Goal: Register for event/course

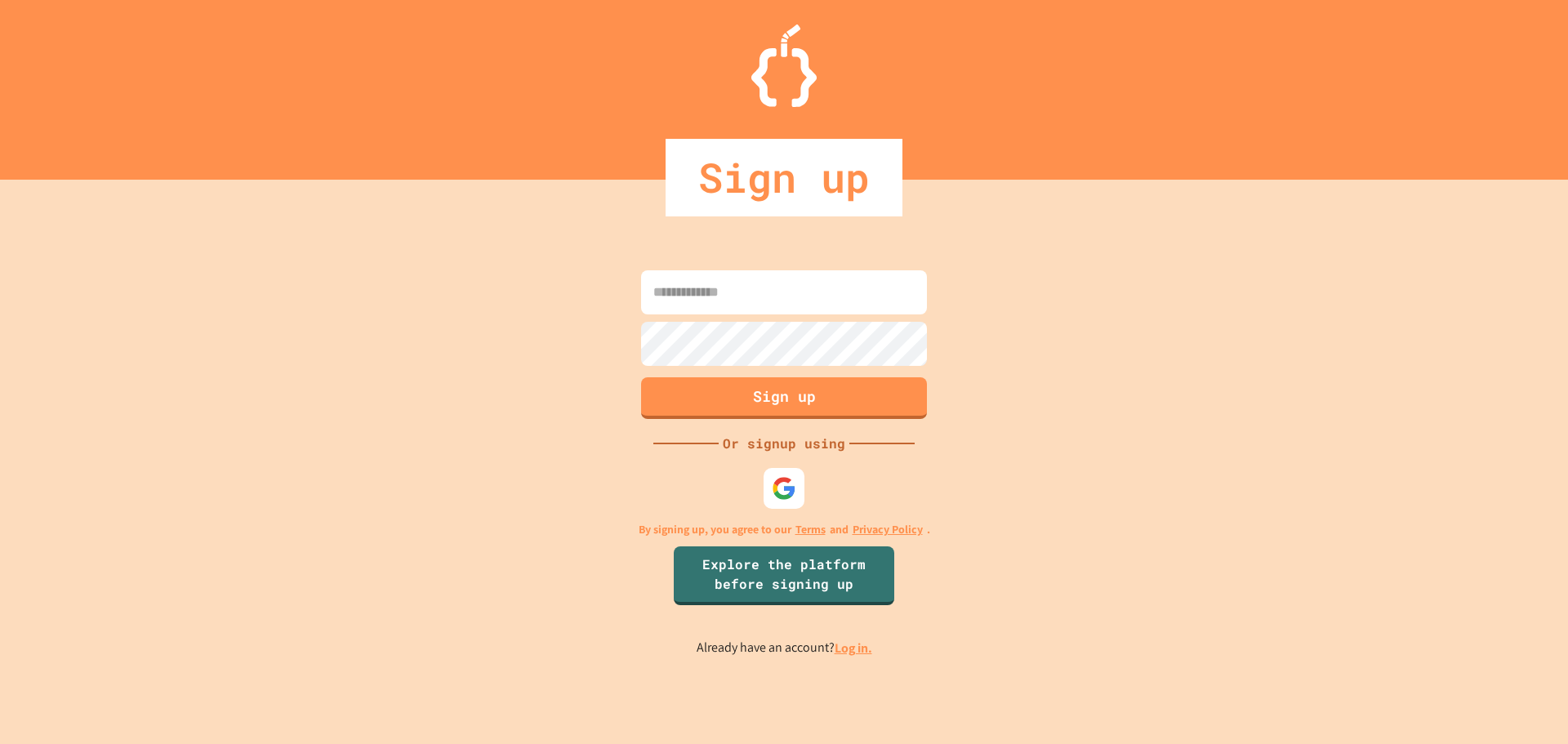
click at [781, 284] on input at bounding box center [784, 292] width 286 height 44
click at [770, 300] on input at bounding box center [784, 292] width 286 height 44
click at [847, 403] on button "Sign up" at bounding box center [784, 398] width 286 height 42
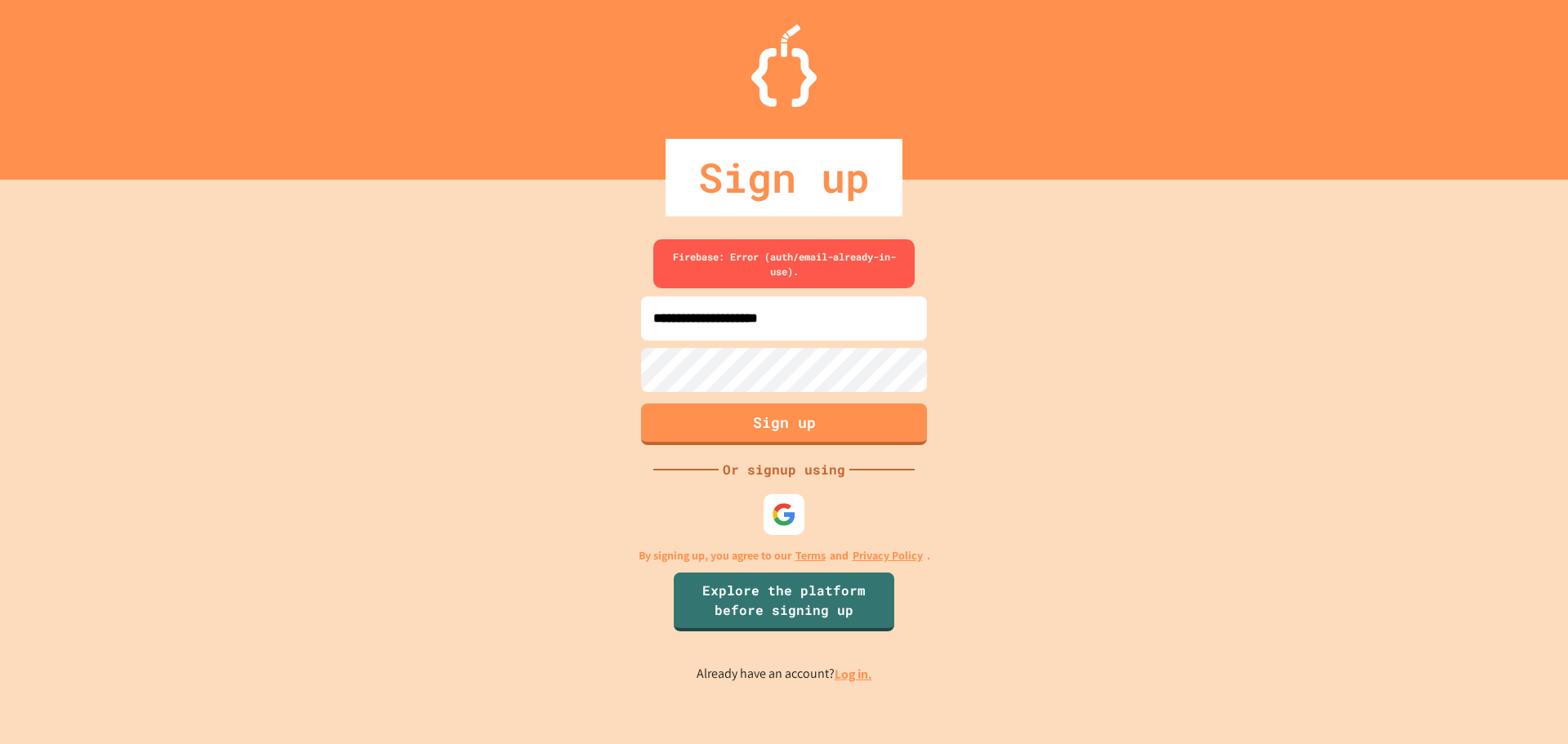
type input "**********"
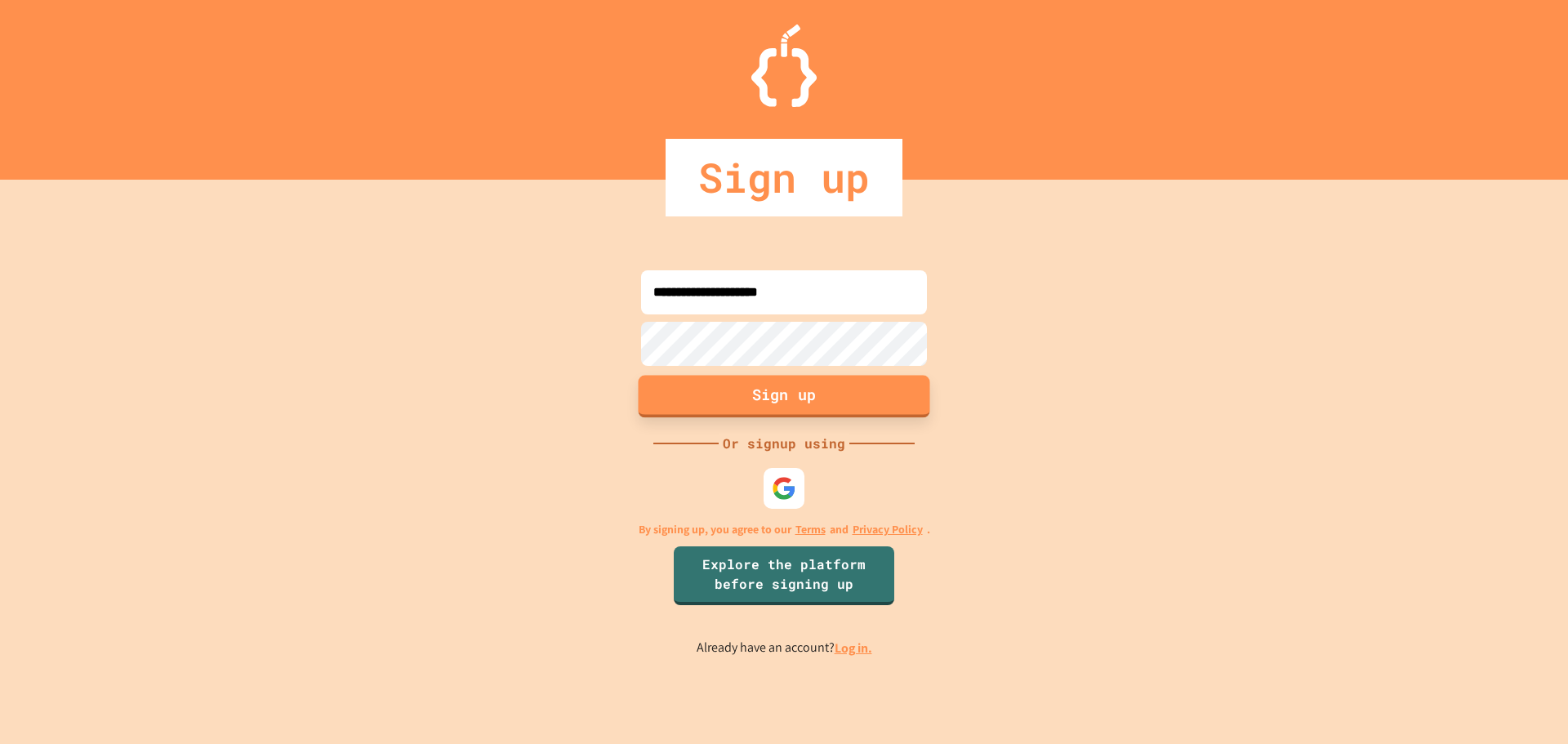
click at [834, 399] on button "Sign up" at bounding box center [784, 395] width 291 height 42
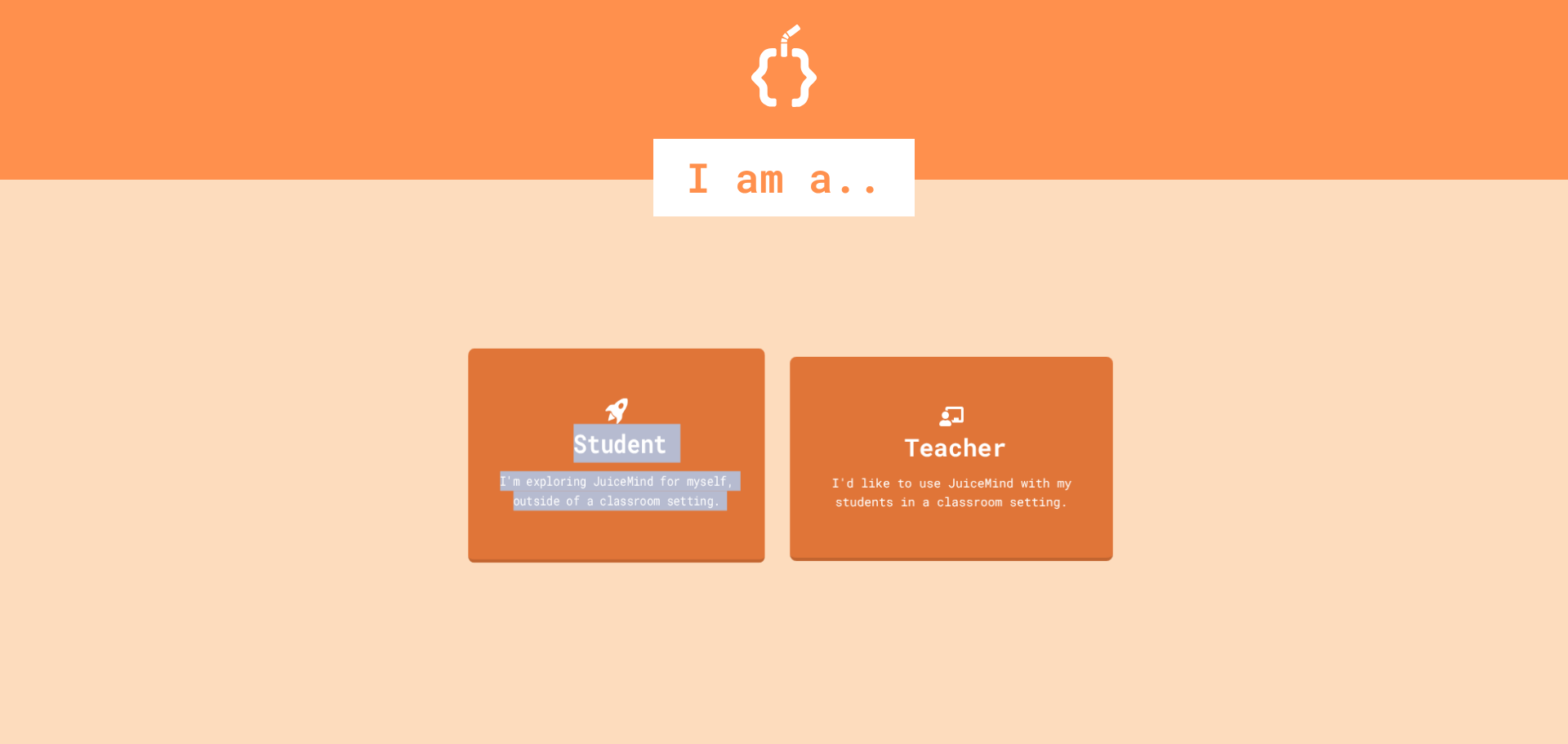
drag, startPoint x: 834, startPoint y: 399, endPoint x: 655, endPoint y: 285, distance: 212.2
click at [655, 286] on div "Student I'm exploring JuiceMind for myself, outside of a classroom setting. Tea…" at bounding box center [784, 461] width 670 height 565
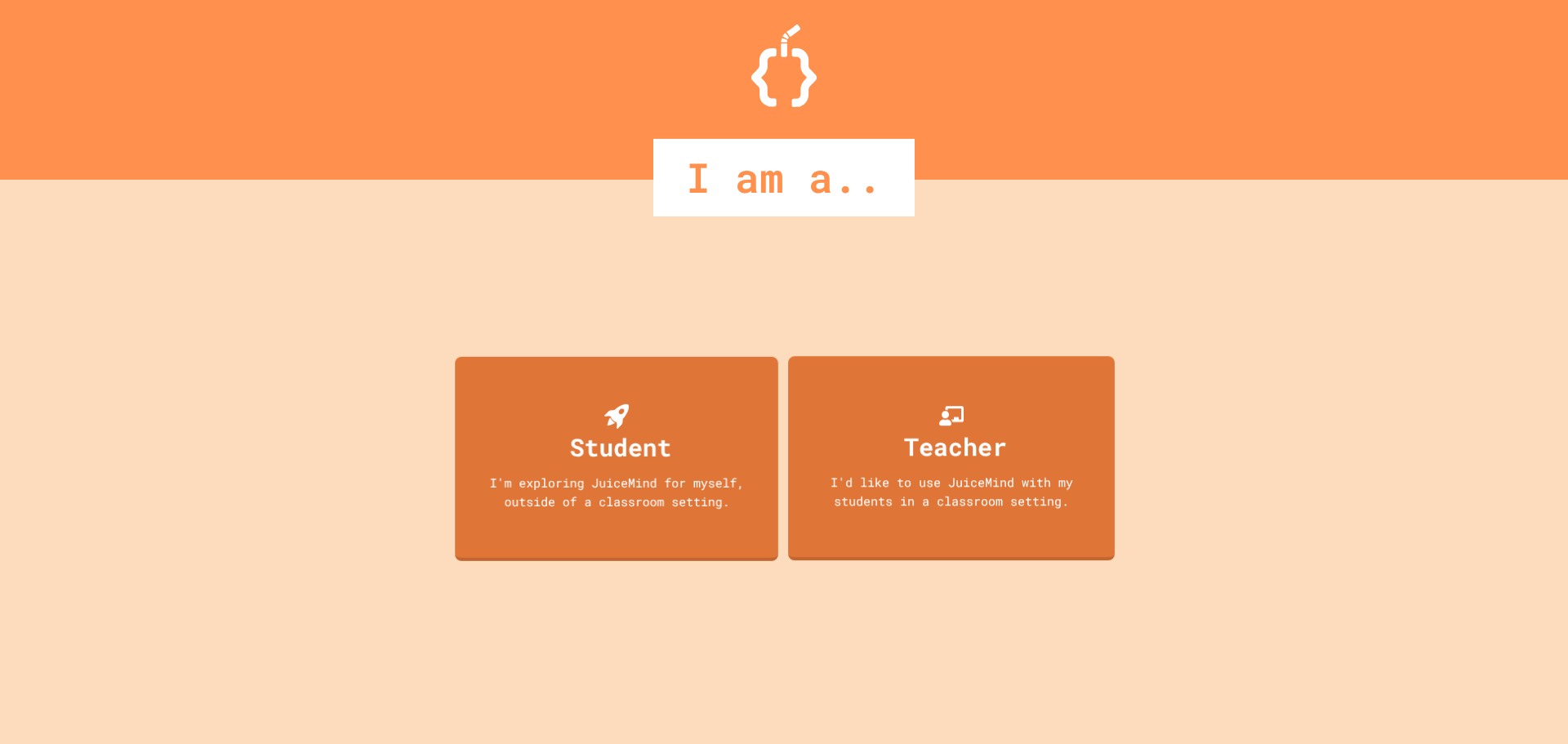
click at [655, 285] on div "Student I'm exploring JuiceMind for myself, outside of a classroom setting. Tea…" at bounding box center [784, 461] width 670 height 565
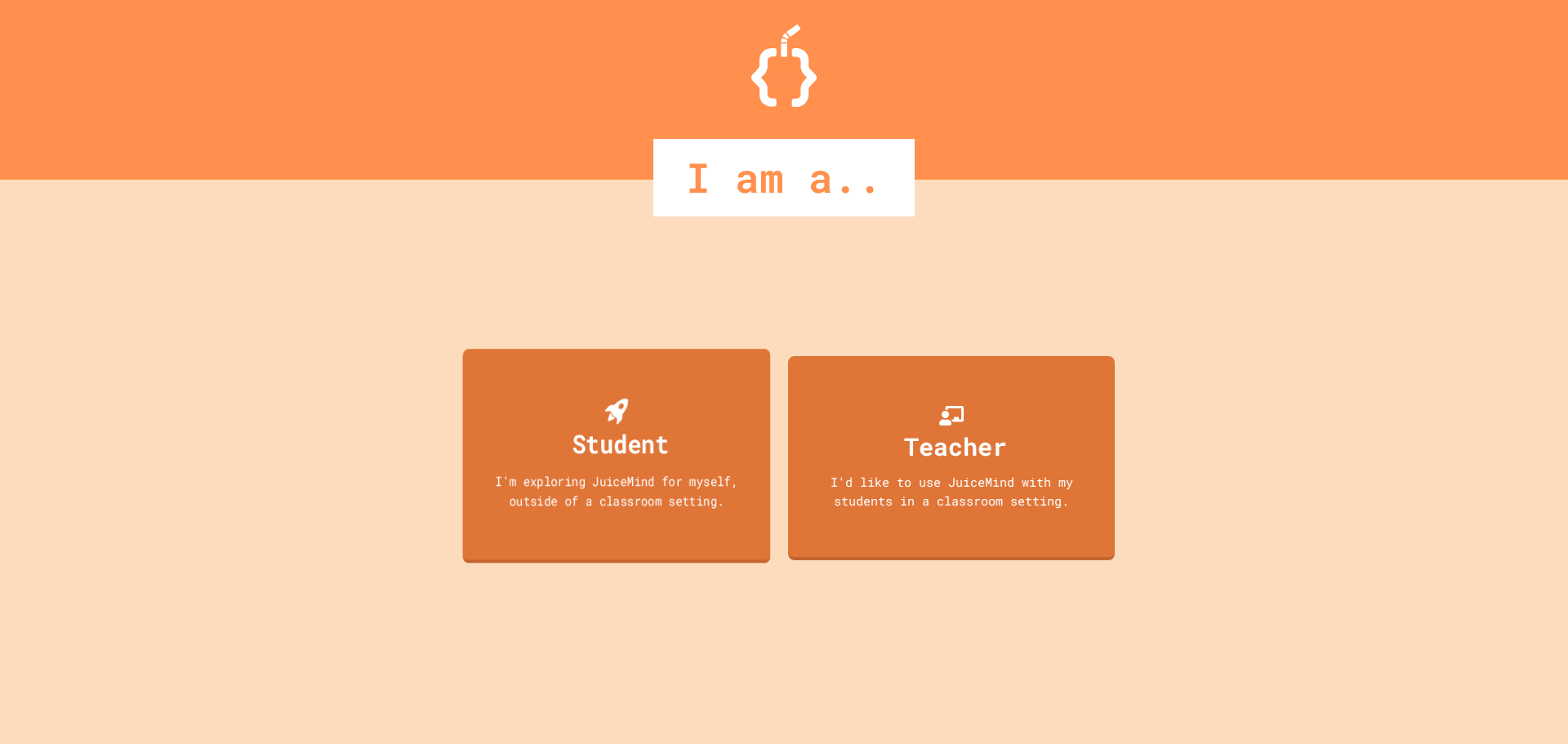
click at [626, 408] on icon at bounding box center [617, 411] width 23 height 25
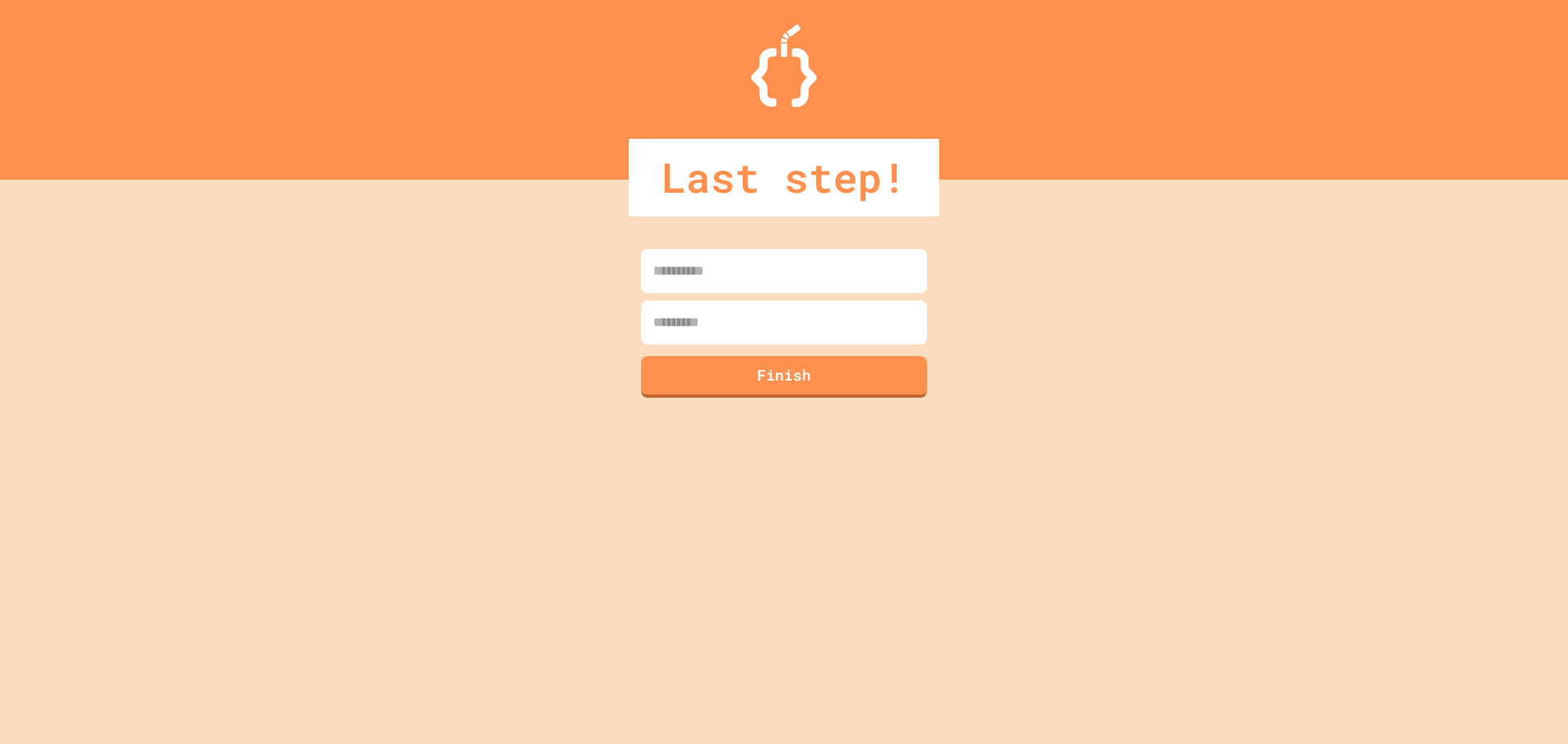
click at [736, 258] on input at bounding box center [784, 271] width 286 height 44
type input "******"
click at [842, 336] on input at bounding box center [784, 323] width 286 height 44
type input "*******"
click at [833, 375] on button "Finish" at bounding box center [784, 375] width 291 height 42
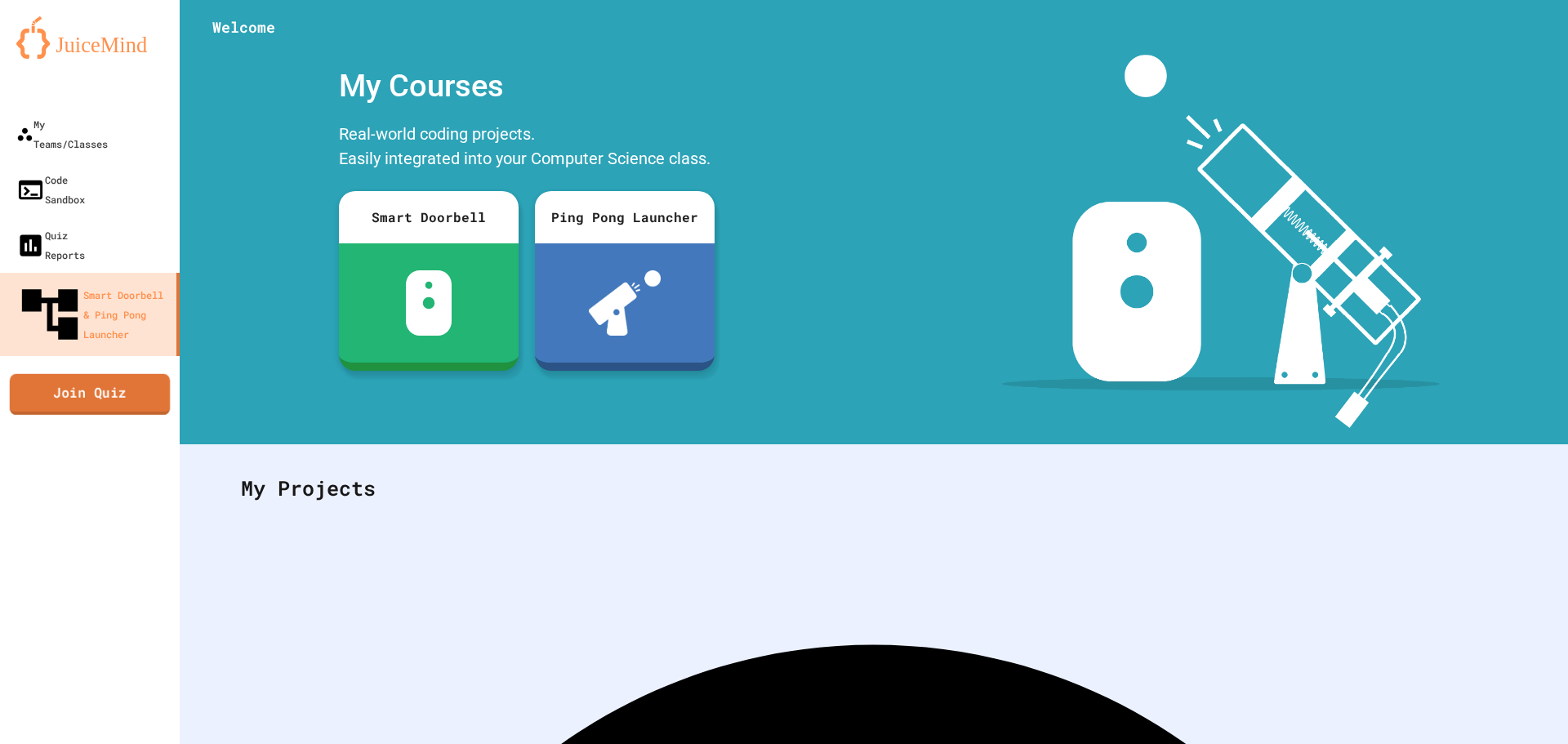
click at [113, 373] on link "Join Quiz" at bounding box center [89, 393] width 160 height 41
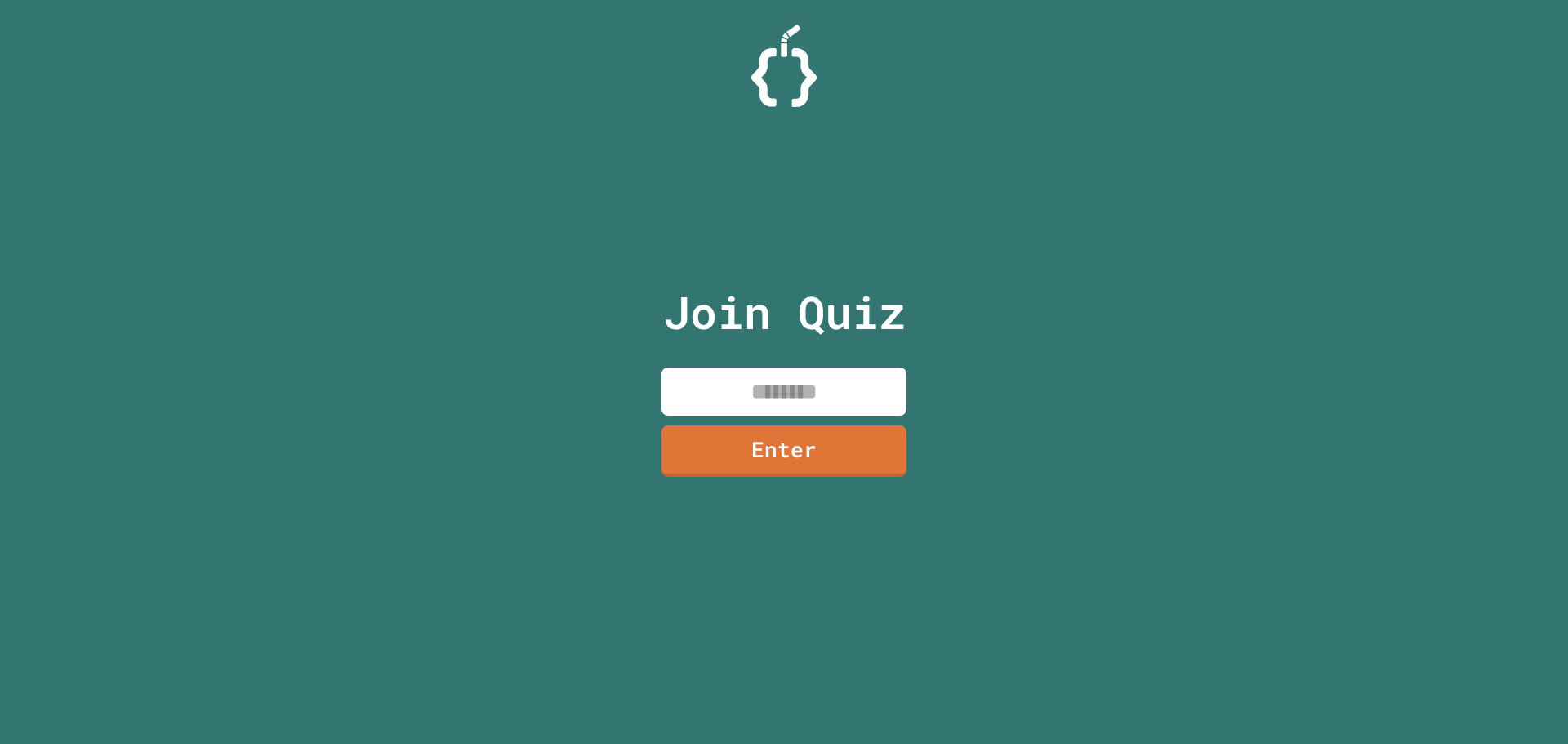
click at [776, 408] on input at bounding box center [784, 392] width 245 height 49
type input "********"
click at [818, 454] on link "Enter" at bounding box center [784, 448] width 225 height 54
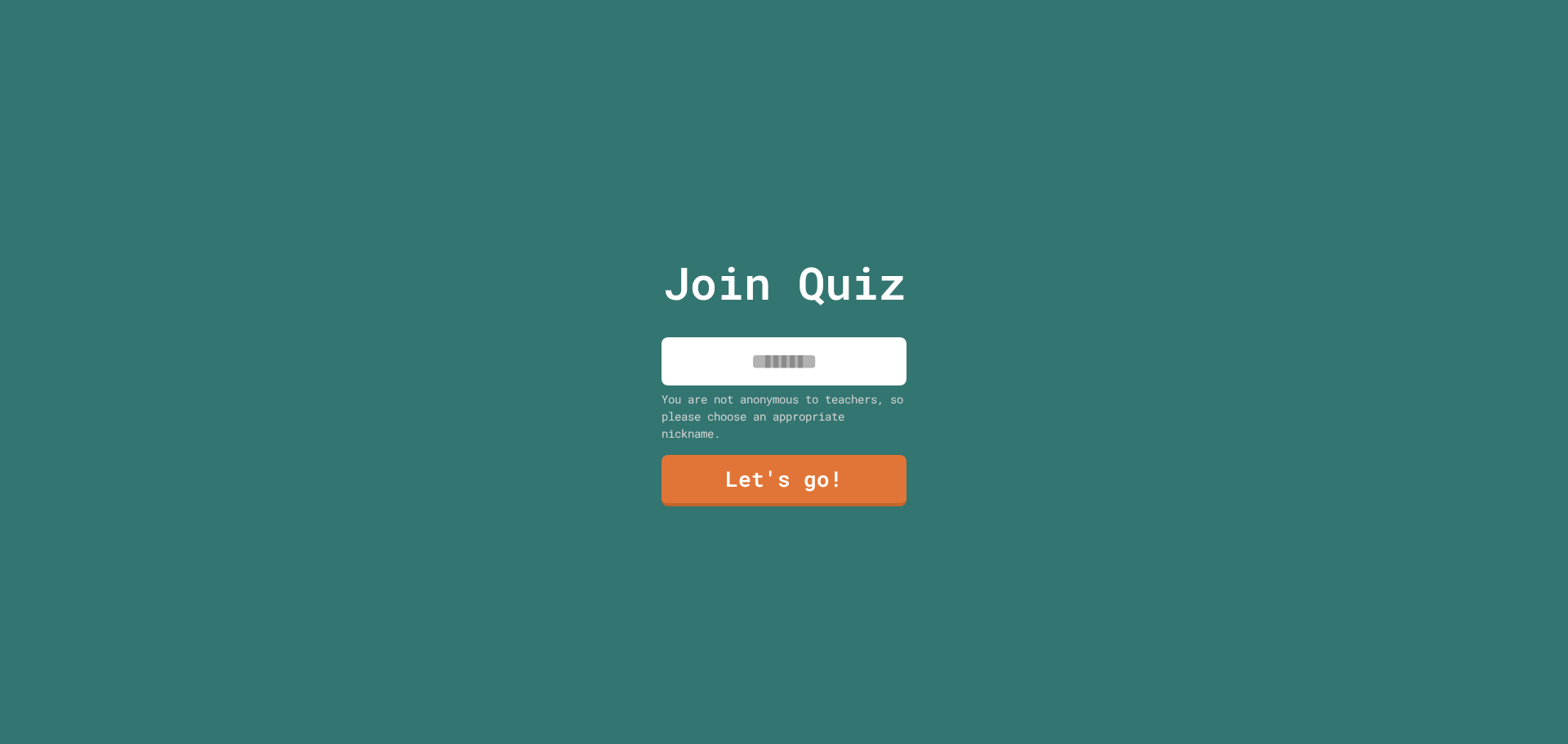
click at [754, 330] on div "Join Quiz You are not anonymous to teachers, so please choose an appropriate ni…" at bounding box center [784, 372] width 275 height 744
click at [736, 363] on input at bounding box center [784, 362] width 245 height 49
type input "******"
click at [735, 480] on link "Let's go!" at bounding box center [784, 479] width 225 height 54
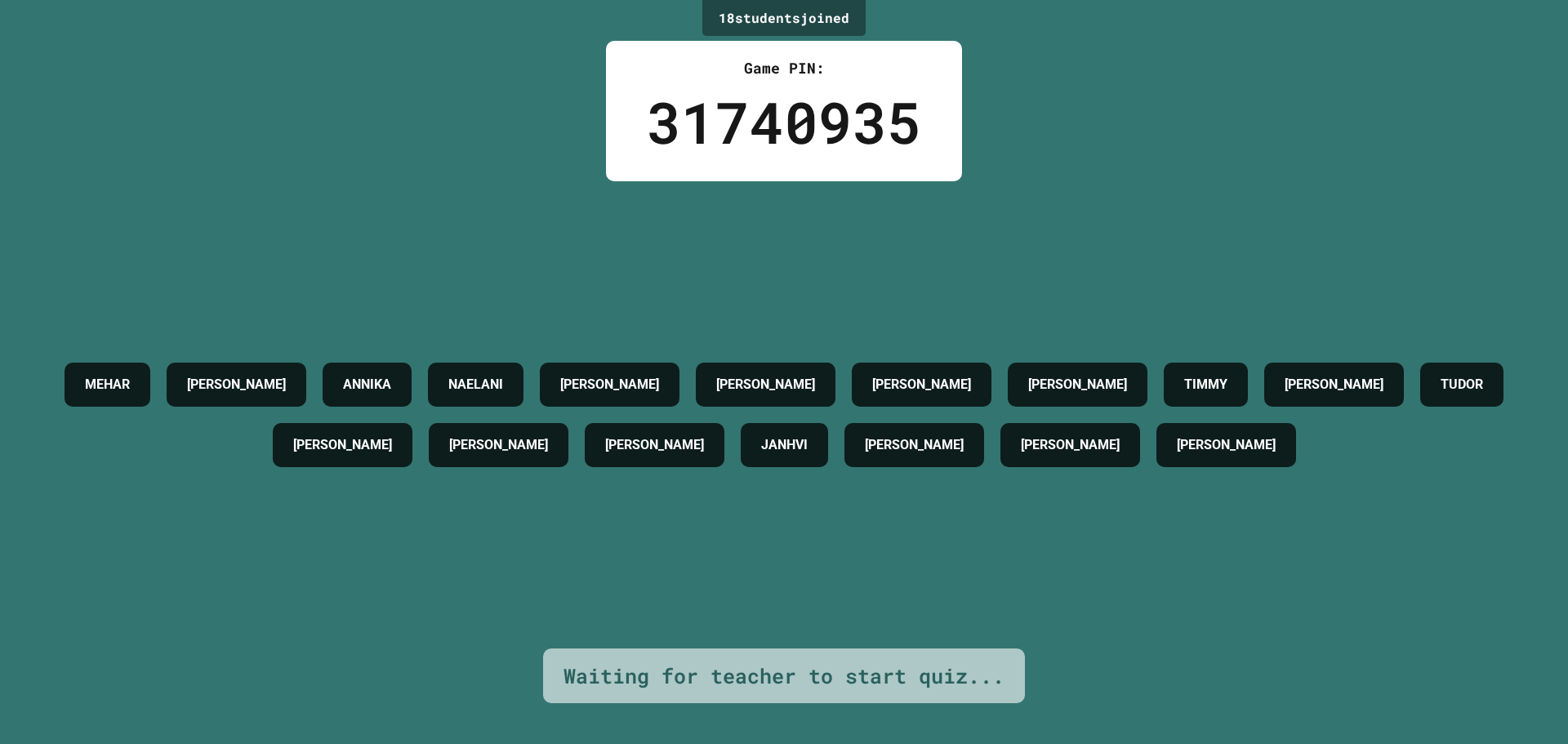
click at [1029, 401] on div "[PERSON_NAME] B [PERSON_NAME] NAELANI [PERSON_NAME] [PERSON_NAME] [PERSON_NAME]…" at bounding box center [784, 414] width 1486 height 121
click at [1029, 402] on div "[PERSON_NAME] B [PERSON_NAME] NAELANI [PERSON_NAME] [PERSON_NAME] [PERSON_NAME]…" at bounding box center [784, 414] width 1486 height 121
click at [1029, 403] on div "[PERSON_NAME] B [PERSON_NAME] NAELANI [PERSON_NAME] [PERSON_NAME] [PERSON_NAME]…" at bounding box center [784, 414] width 1486 height 121
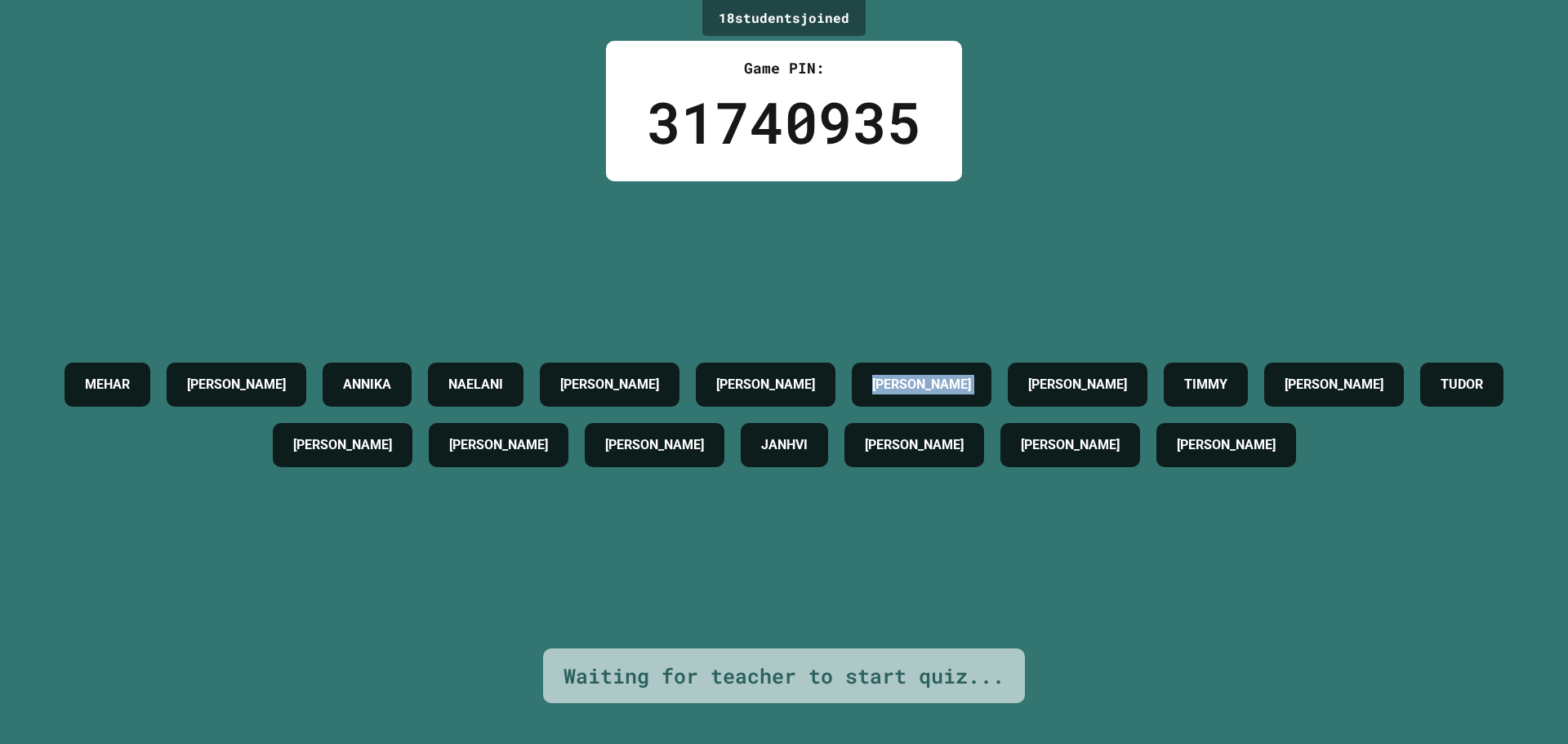
click at [1049, 401] on div "[PERSON_NAME] B [PERSON_NAME] NAELANI [PERSON_NAME] [PERSON_NAME] [PERSON_NAME]…" at bounding box center [784, 414] width 1486 height 121
click at [1049, 401] on div "[PERSON_NAME] B [PERSON_NAME] NAELANI [PERSON_NAME] [PERSON_NAME] [PERSON_NAME]…" at bounding box center [784, 414] width 1486 height 121
click at [1049, 404] on div "[PERSON_NAME] B [PERSON_NAME] NAELANI [PERSON_NAME] [PERSON_NAME] [PERSON_NAME]…" at bounding box center [784, 414] width 1486 height 121
click at [1049, 405] on div "[PERSON_NAME] B [PERSON_NAME] NAELANI [PERSON_NAME] [PERSON_NAME] [PERSON_NAME]…" at bounding box center [784, 414] width 1486 height 121
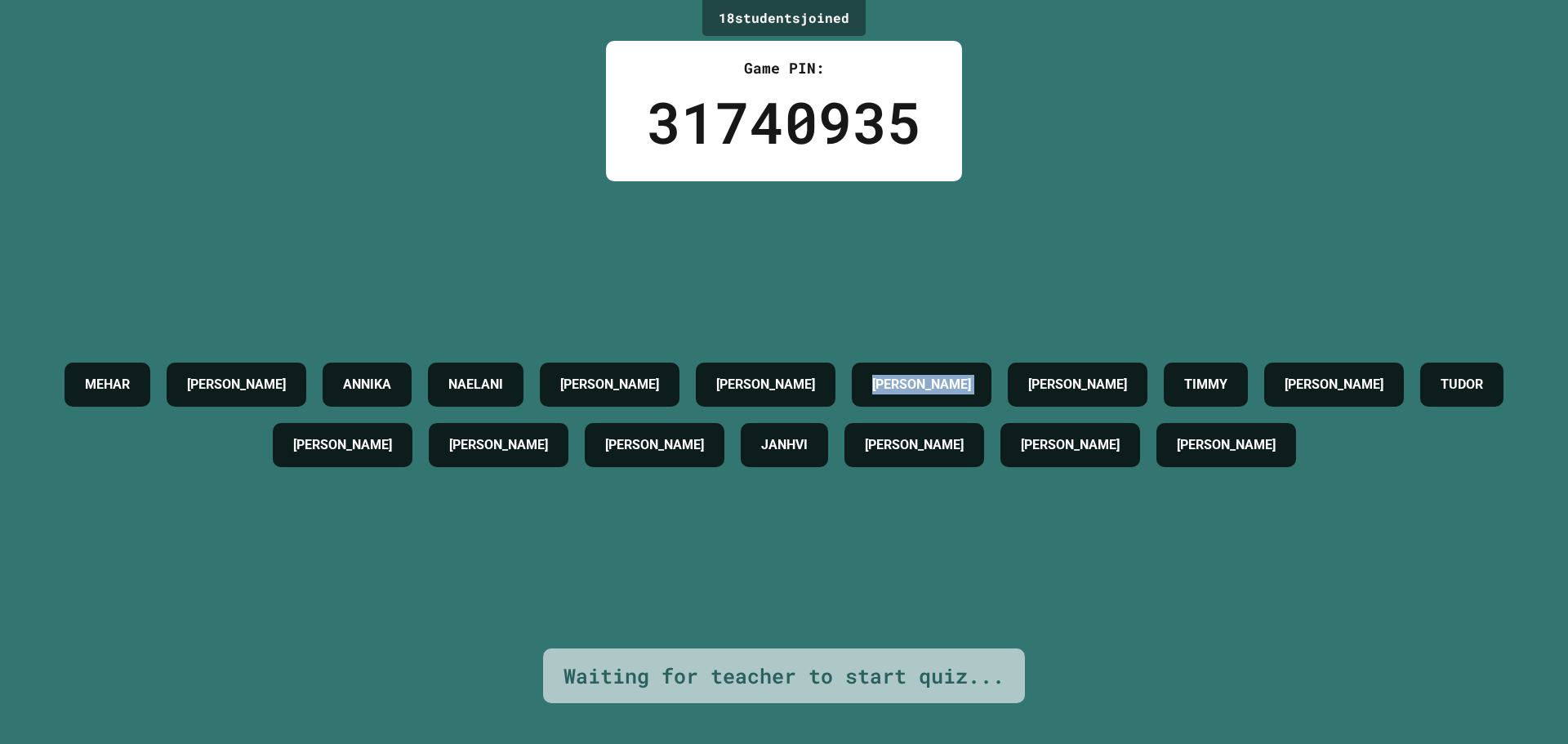
click at [1049, 405] on div "[PERSON_NAME] B [PERSON_NAME] NAELANI [PERSON_NAME] [PERSON_NAME] [PERSON_NAME]…" at bounding box center [784, 414] width 1486 height 121
click at [1053, 408] on div "[PERSON_NAME] B [PERSON_NAME] NAELANI [PERSON_NAME] [PERSON_NAME] [PERSON_NAME]…" at bounding box center [784, 414] width 1486 height 121
click at [1054, 408] on div "[PERSON_NAME] B [PERSON_NAME] NAELANI [PERSON_NAME] [PERSON_NAME] [PERSON_NAME]…" at bounding box center [784, 414] width 1486 height 121
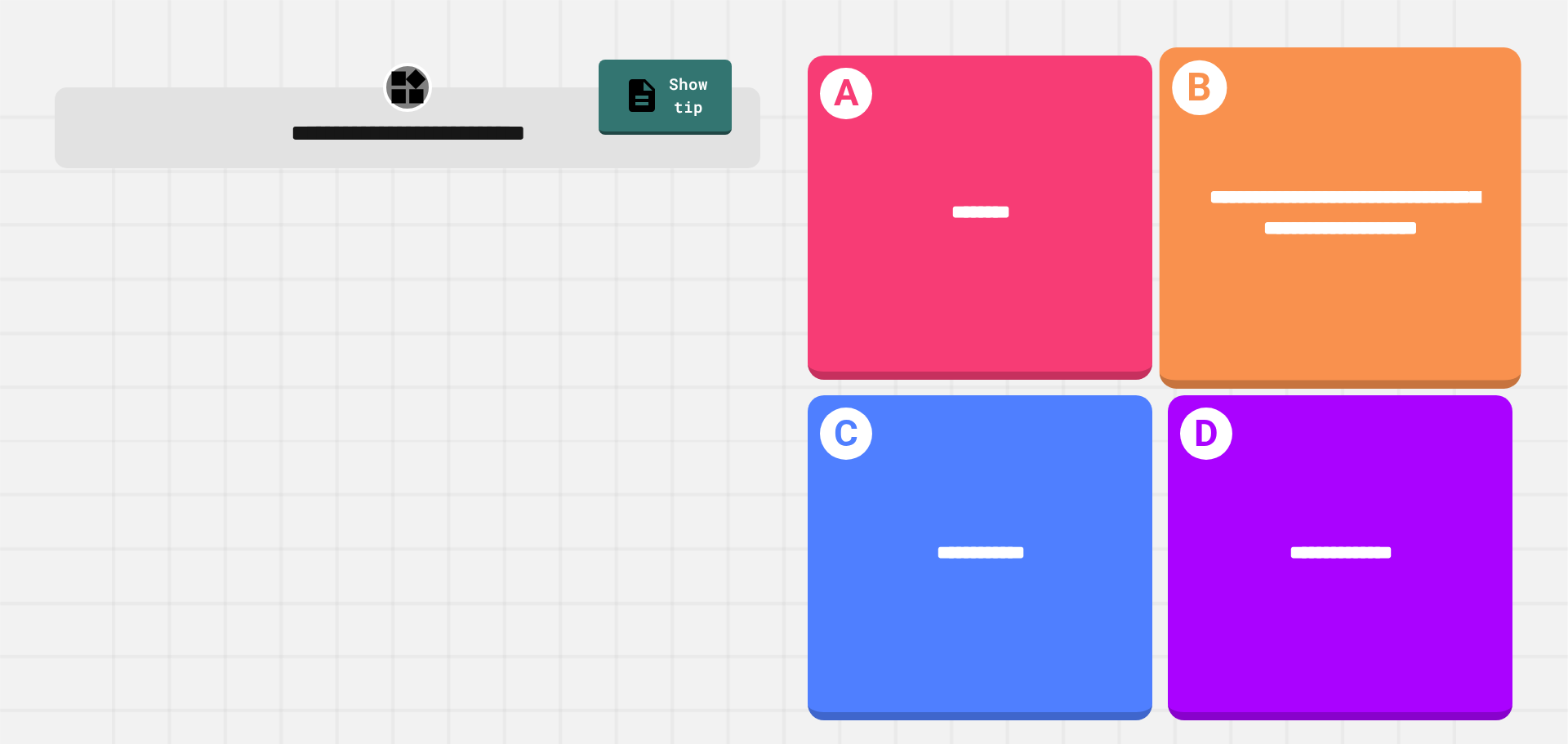
click at [1407, 295] on div "**********" at bounding box center [1340, 218] width 362 height 341
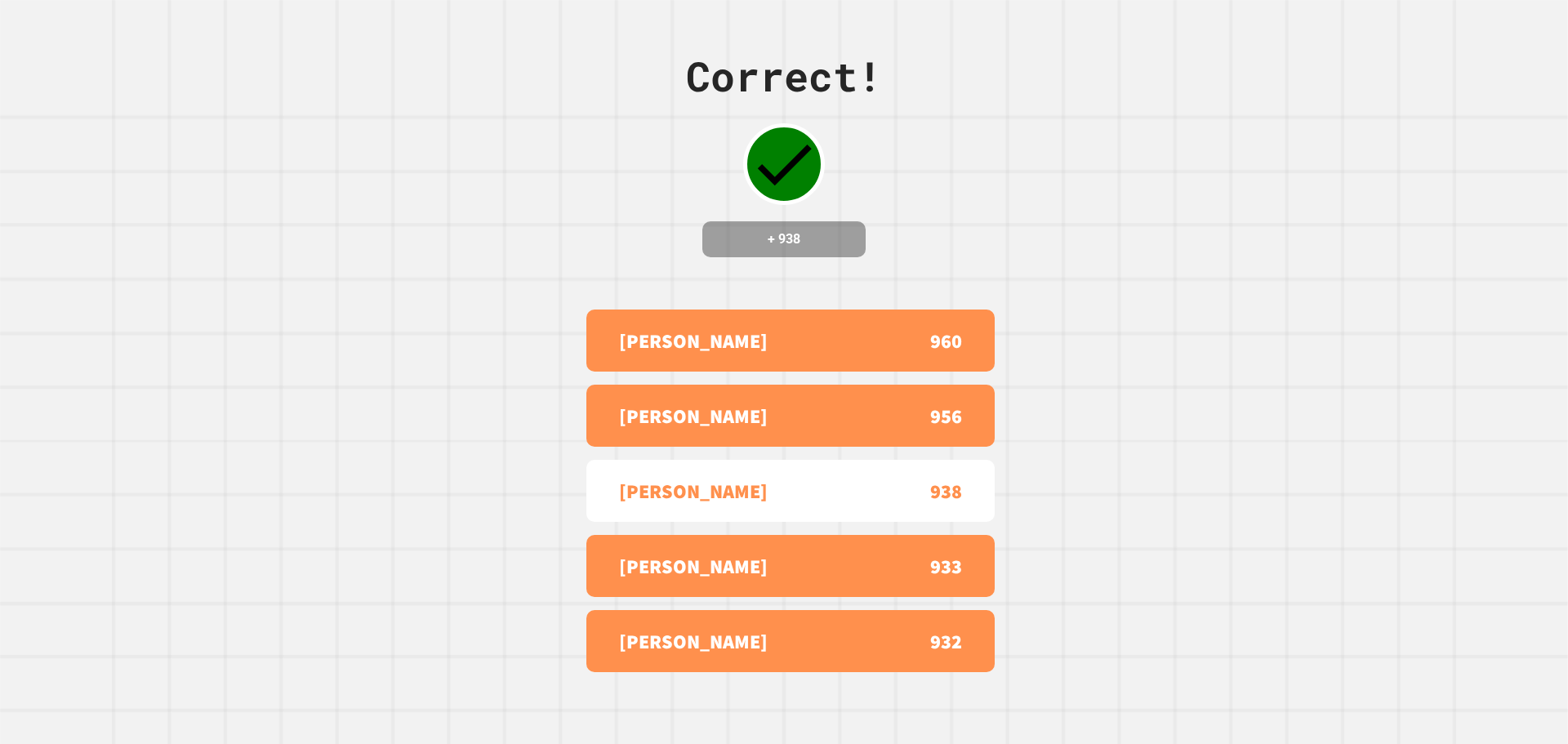
click at [1043, 388] on div "Correct! + 938 [PERSON_NAME] 960 [PERSON_NAME] B 956 [PERSON_NAME] 938 [PERSON_…" at bounding box center [784, 372] width 1568 height 744
click at [1096, 380] on div "Correct! + 938 [PERSON_NAME] 960 [PERSON_NAME] B 956 [PERSON_NAME] 938 [PERSON_…" at bounding box center [784, 372] width 1568 height 744
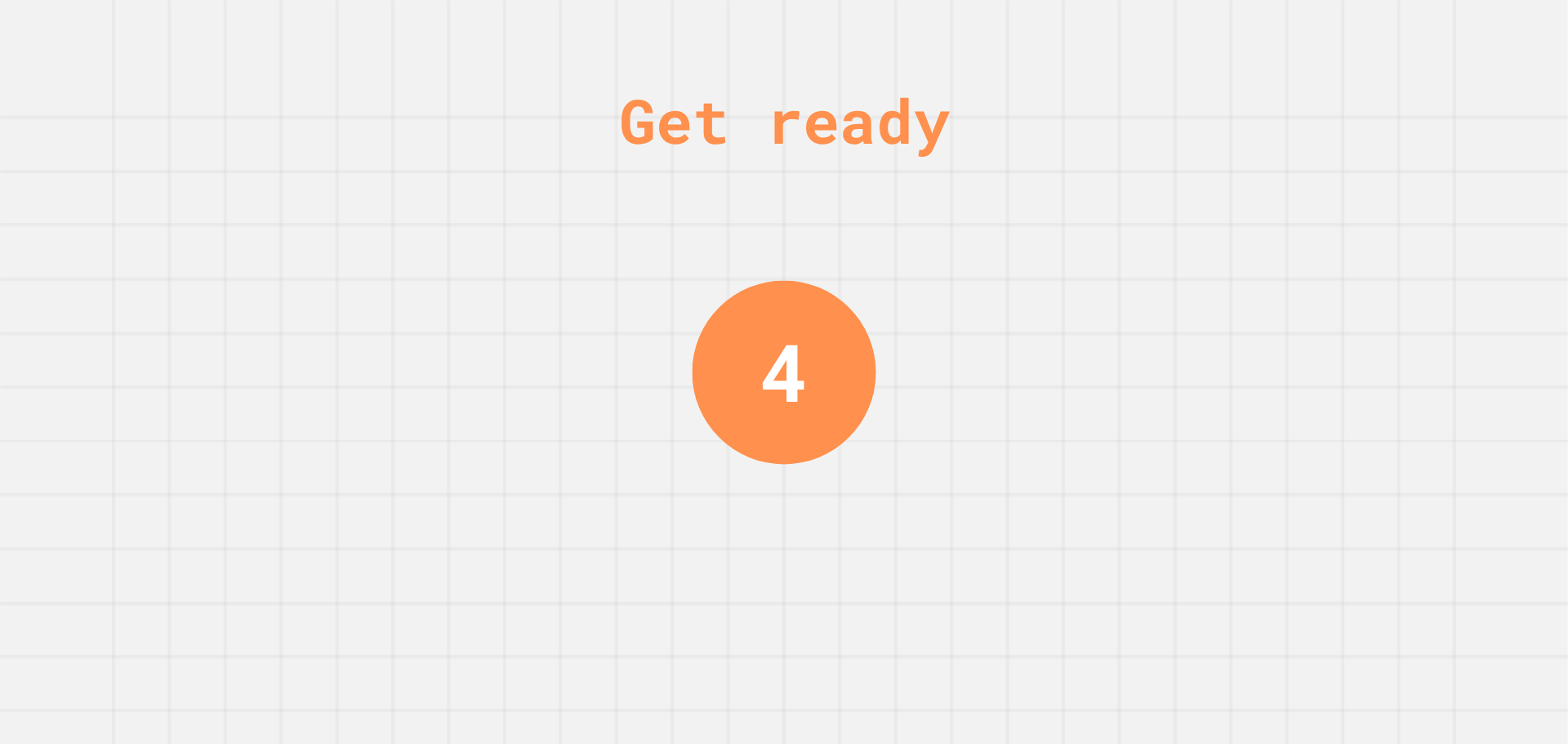
click at [1091, 375] on div "Get ready 4" at bounding box center [784, 372] width 1568 height 744
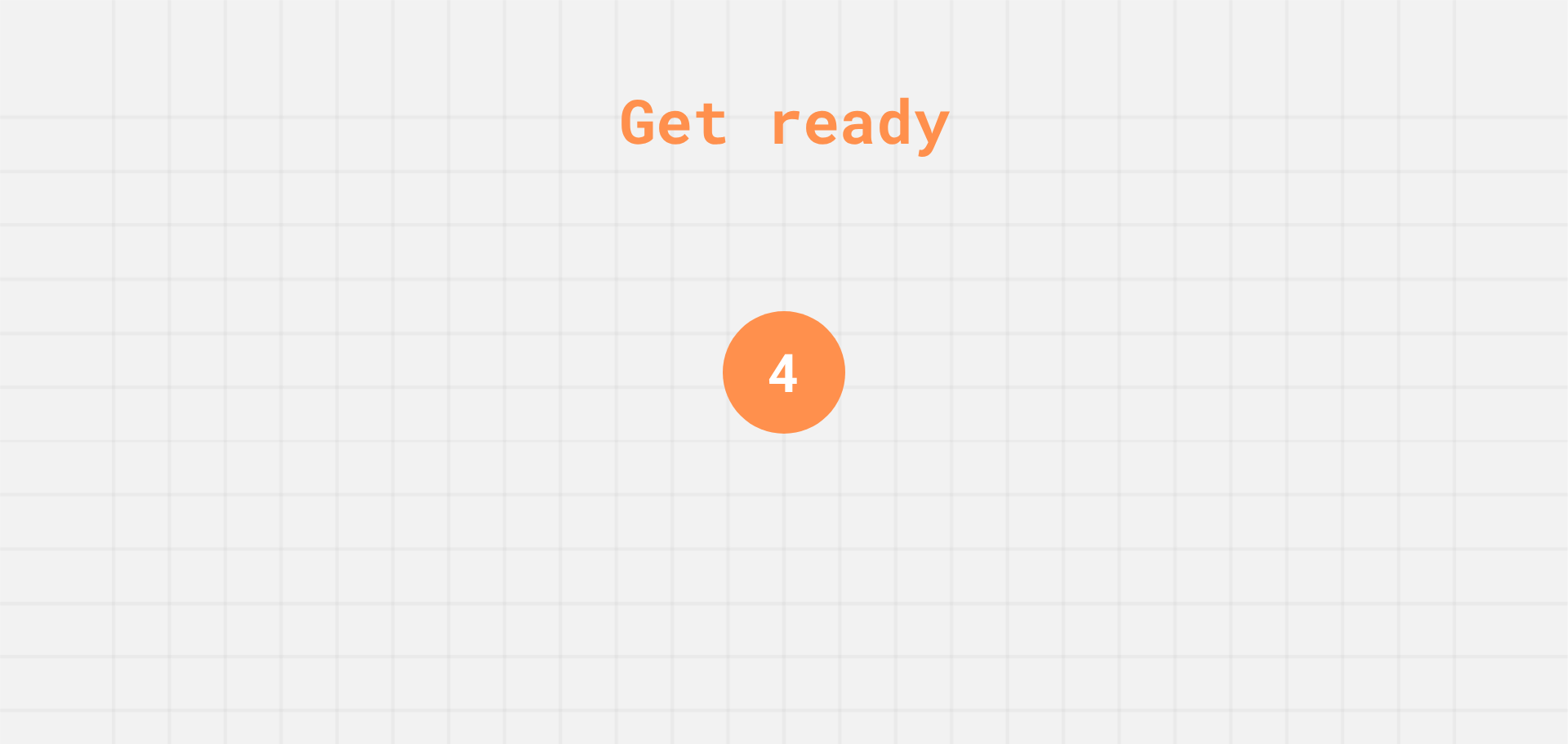
click at [1081, 370] on div "Get ready 4" at bounding box center [784, 372] width 1568 height 744
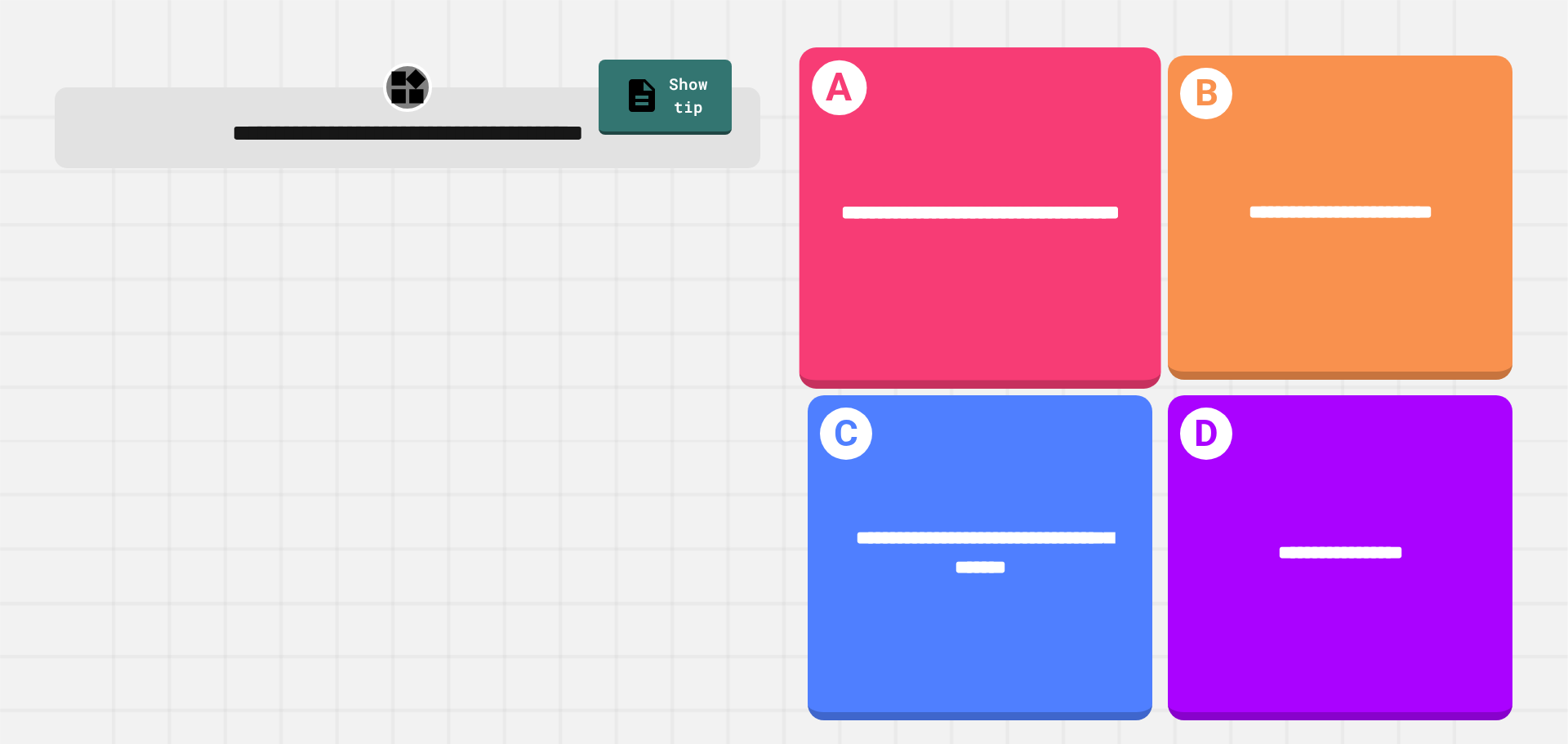
click at [1001, 258] on div "**********" at bounding box center [980, 213] width 362 height 109
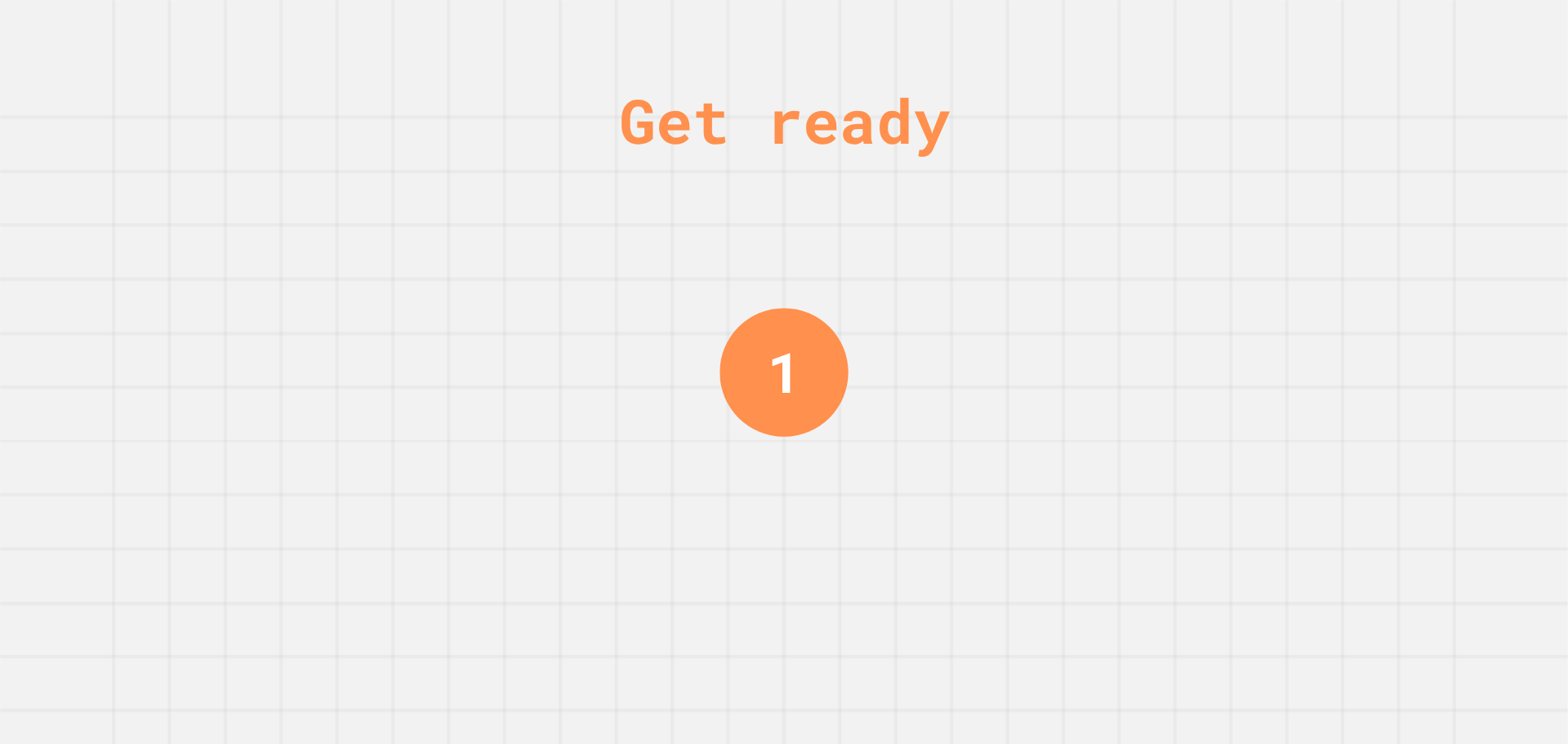
click at [818, 211] on div "Get ready 1" at bounding box center [783, 372] width 122 height 744
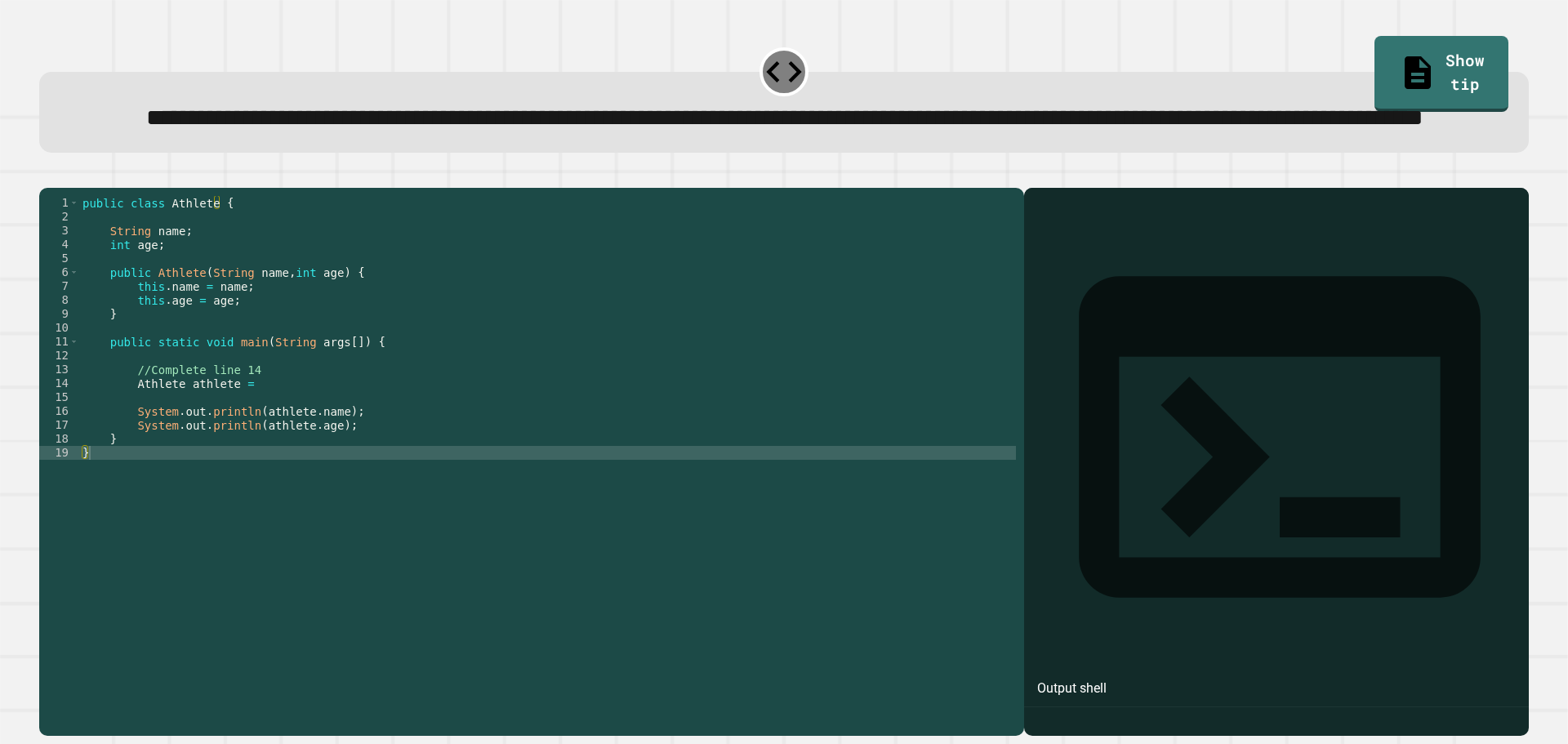
click at [187, 317] on div "public class Athlete { String name ; int age ; public Athlete ( String name , i…" at bounding box center [547, 425] width 937 height 458
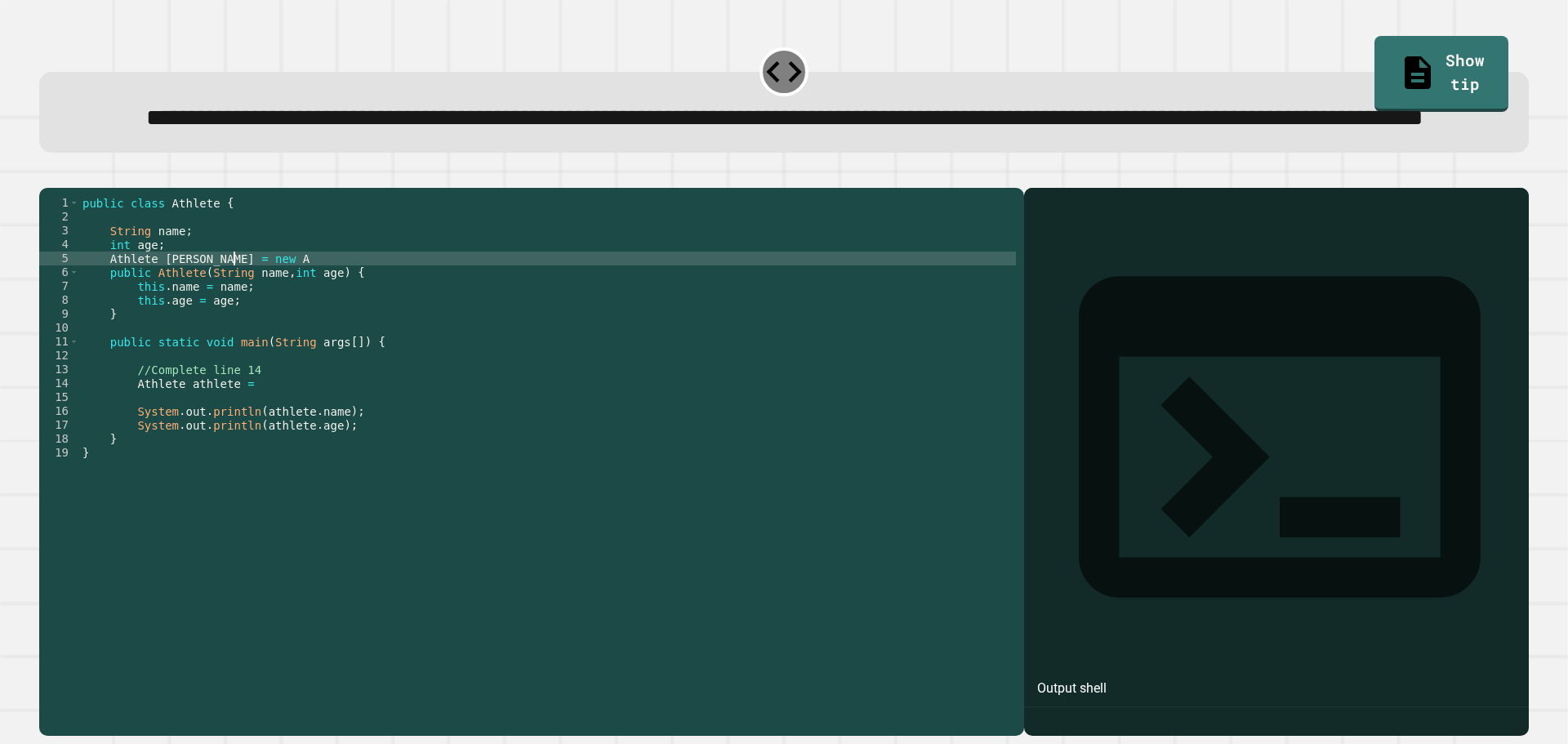
scroll to position [0, 10]
type textarea "**********"
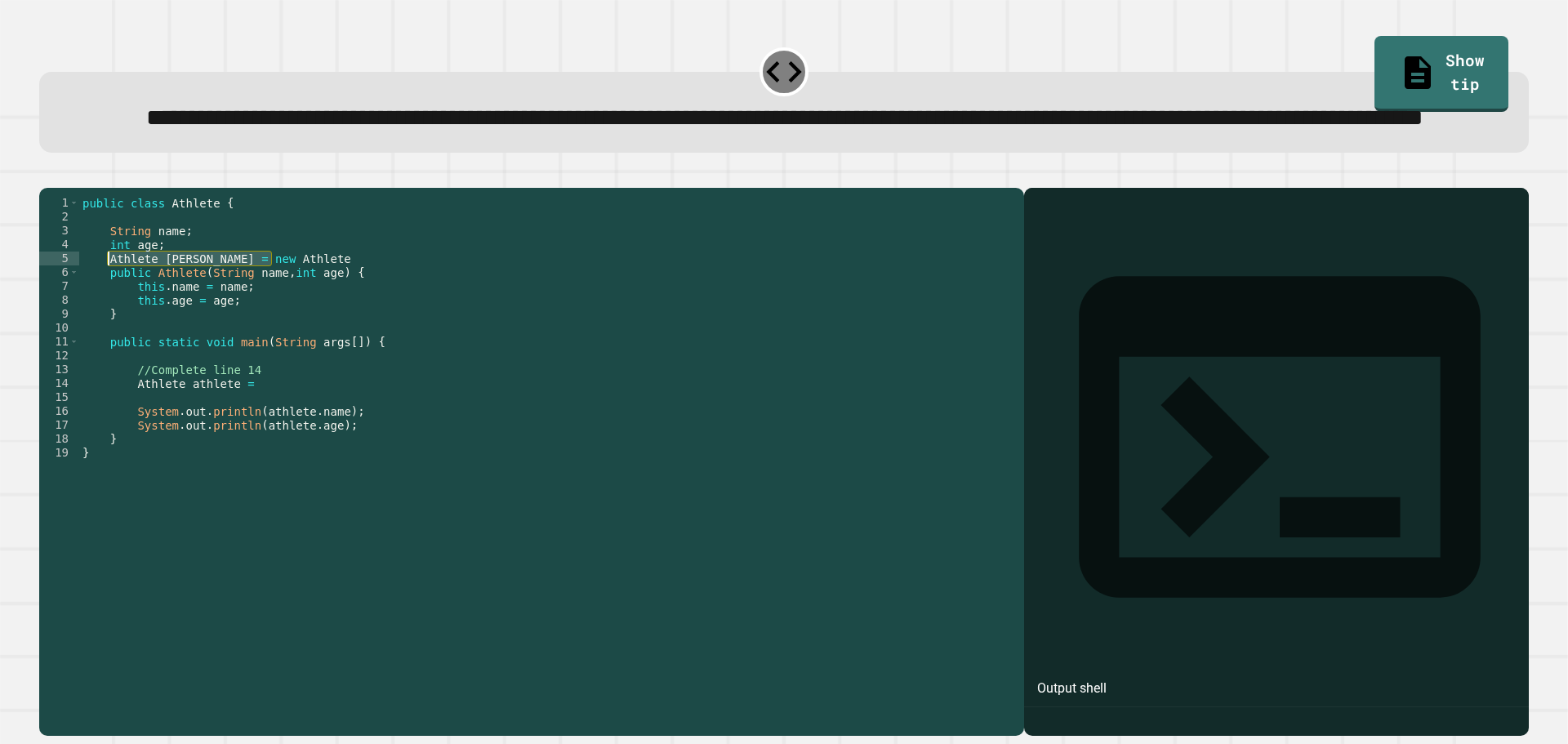
drag, startPoint x: 212, startPoint y: 324, endPoint x: 108, endPoint y: 320, distance: 104.1
click at [108, 320] on div "public class Athlete { String name ; int age ; Athlete [PERSON_NAME] = new Athl…" at bounding box center [547, 425] width 937 height 458
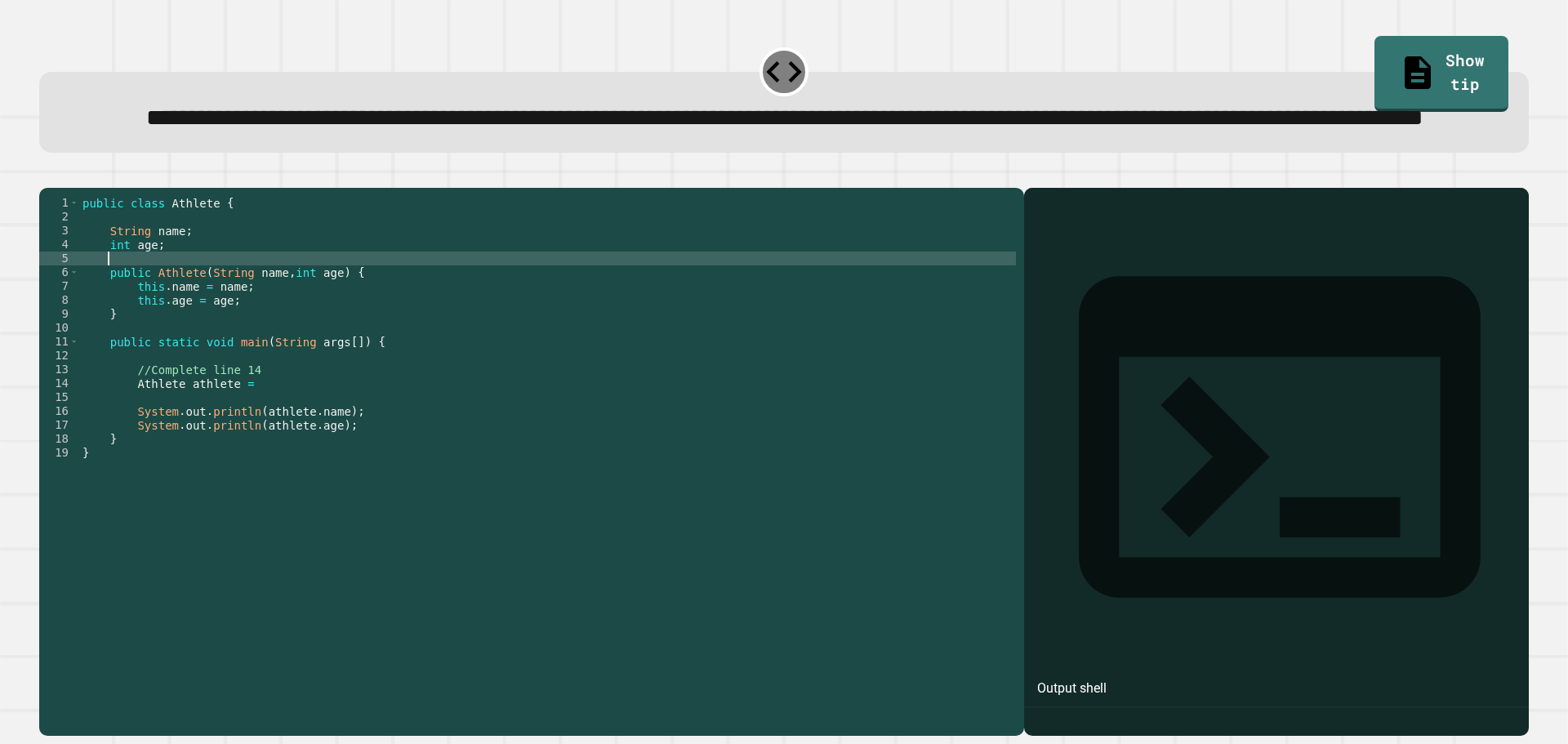
click at [212, 448] on div "public class Athlete { String name ; int age ; public Athlete ( String name , i…" at bounding box center [547, 425] width 937 height 458
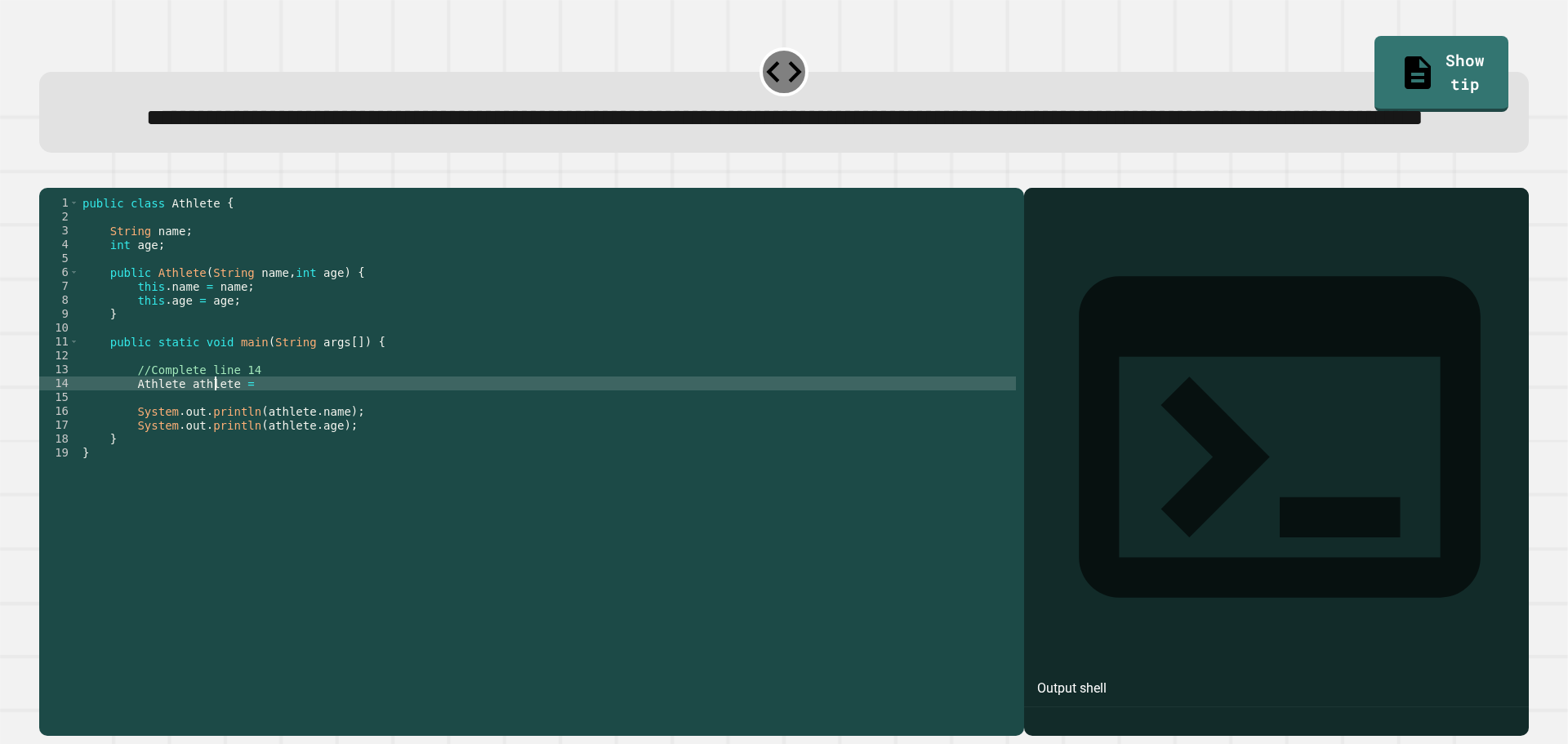
click at [212, 448] on div "public class Athlete { String name ; int age ; public Athlete ( String name , i…" at bounding box center [547, 425] width 937 height 458
click at [262, 447] on div "public class Athlete { String name ; int age ; public Athlete ( String name , i…" at bounding box center [547, 425] width 937 height 458
click at [222, 347] on div "public class Athlete { String name ; int age ; public Athlete ( String name , i…" at bounding box center [547, 425] width 937 height 458
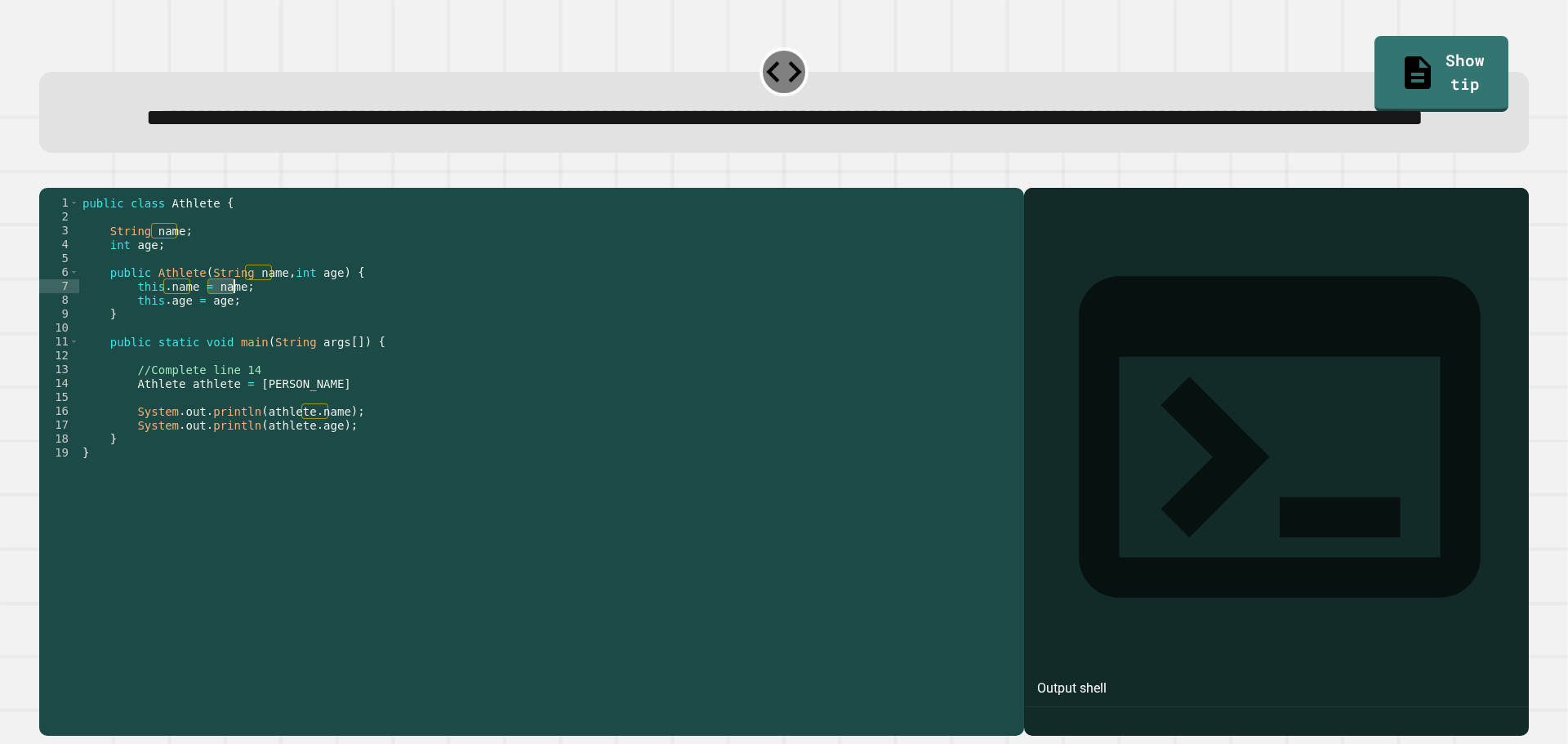
click at [222, 347] on div "public class Athlete { String name ; int age ; public Athlete ( String name , i…" at bounding box center [547, 425] width 937 height 458
click at [223, 350] on div "public class Athlete { String name ; int age ; public Athlete ( String name , i…" at bounding box center [547, 411] width 937 height 430
drag, startPoint x: 232, startPoint y: 349, endPoint x: 208, endPoint y: 349, distance: 24.0
click at [208, 349] on div "public class Athlete { String name ; int age ; public Athlete ( String name , i…" at bounding box center [547, 425] width 937 height 458
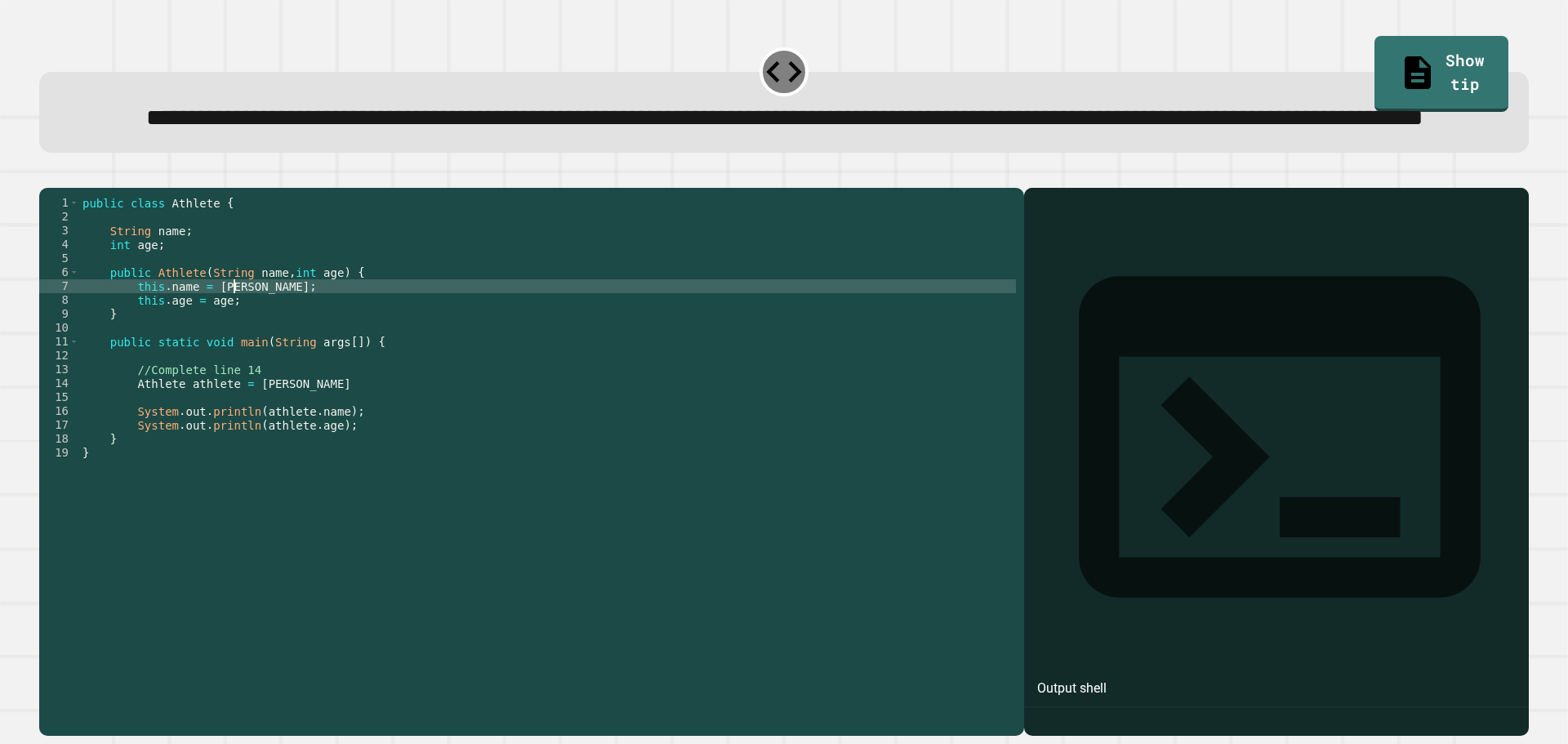
click at [217, 360] on div "public class Athlete { String name ; int age ; public Athlete ( String name , i…" at bounding box center [547, 425] width 937 height 458
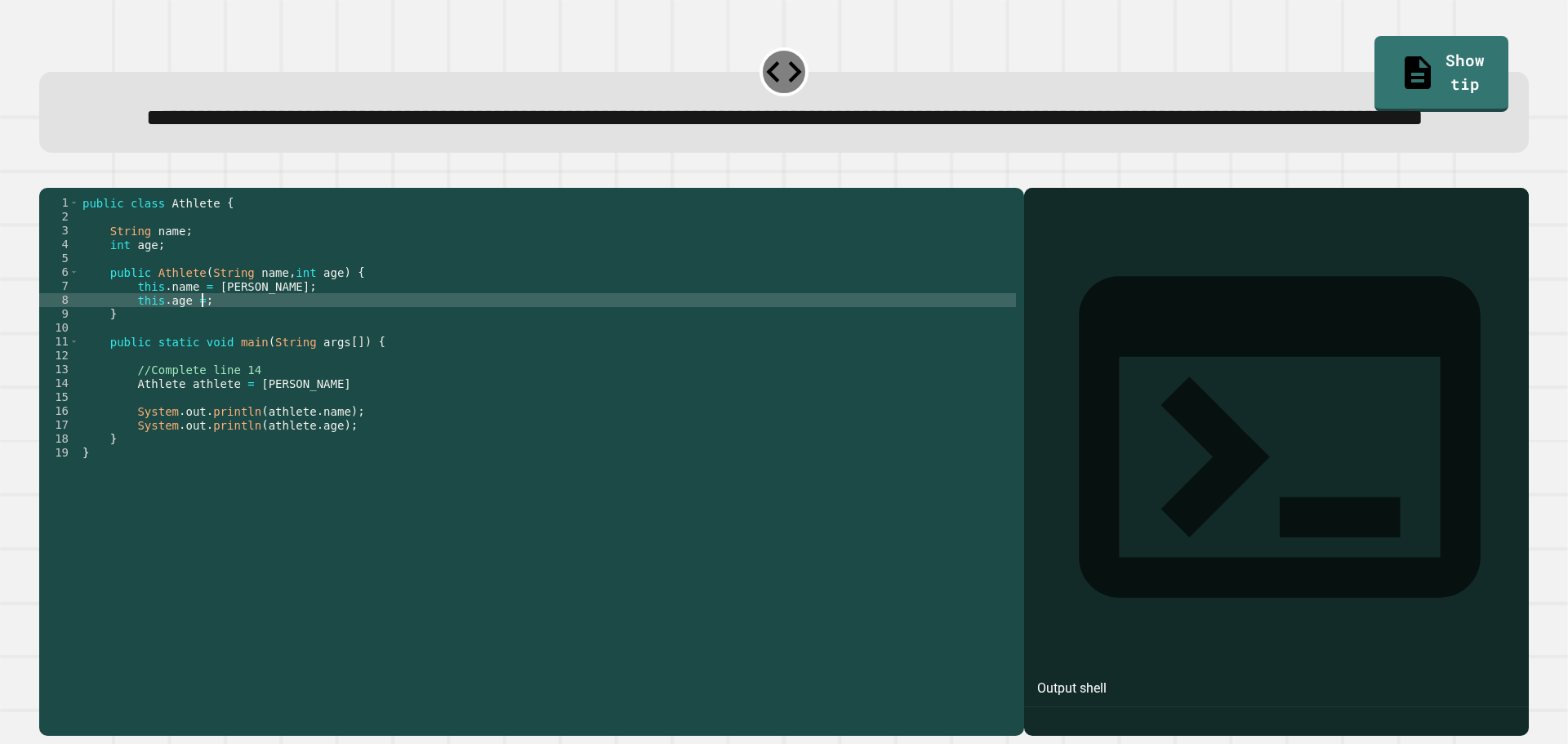
scroll to position [0, 9]
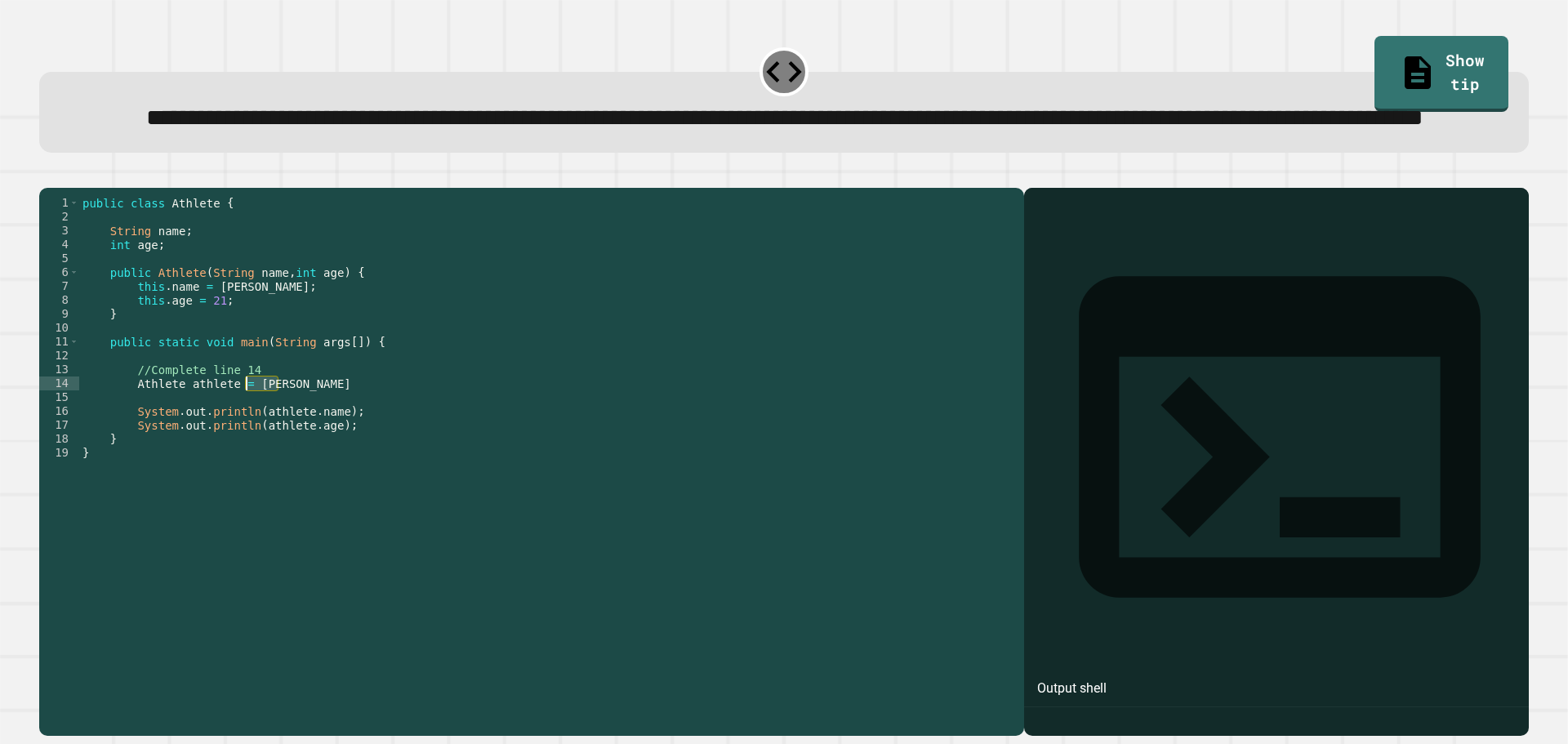
drag, startPoint x: 294, startPoint y: 446, endPoint x: 245, endPoint y: 447, distance: 49.0
click at [245, 447] on div "public class Athlete { String name ; int age ; public Athlete ( String name , i…" at bounding box center [547, 425] width 937 height 458
type textarea "**********"
click at [212, 451] on div "public class Athlete { String name ; int age ; public Athlete ( String name , i…" at bounding box center [547, 425] width 937 height 458
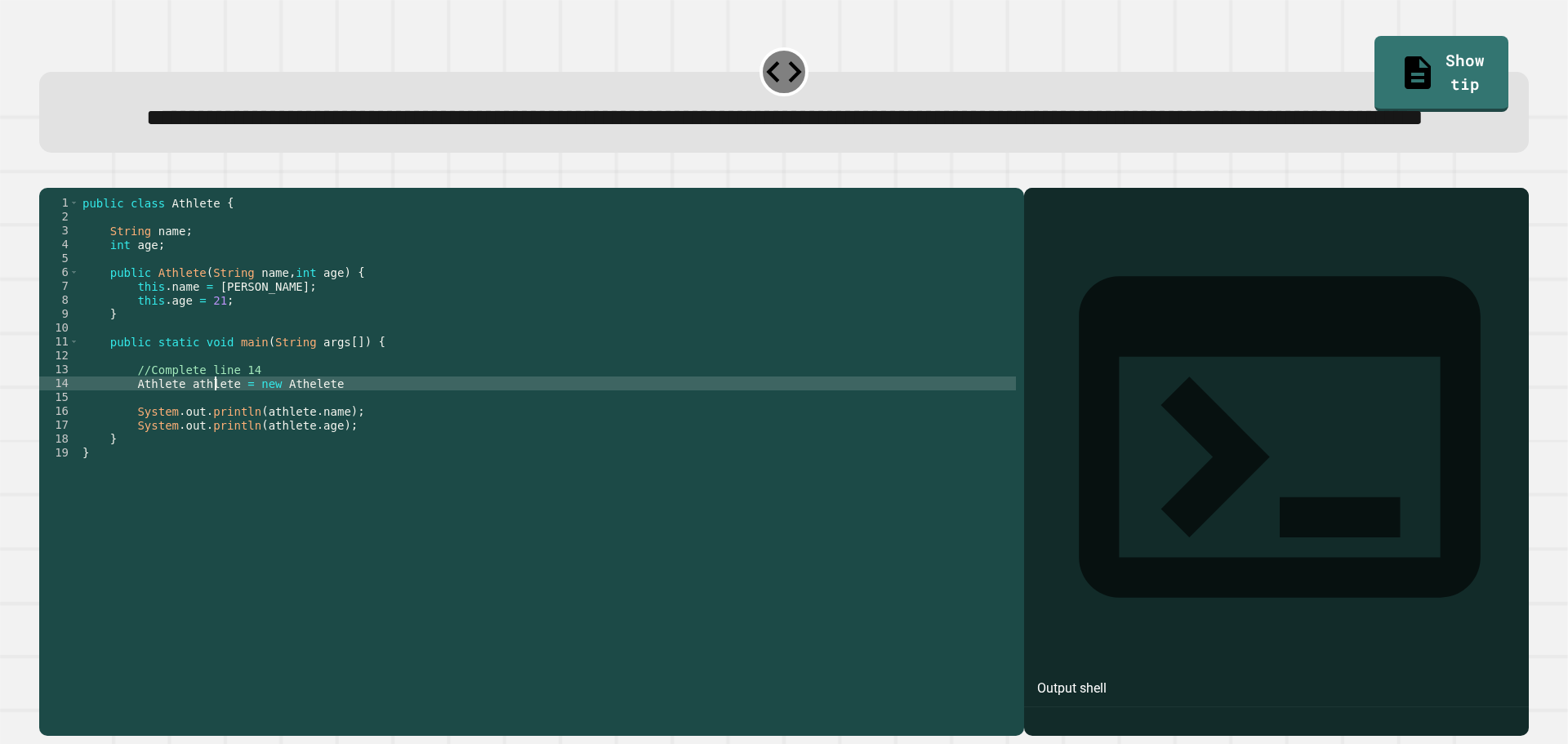
click at [212, 451] on div "public class Athlete { String name ; int age ; public Athlete ( String name , i…" at bounding box center [547, 425] width 937 height 458
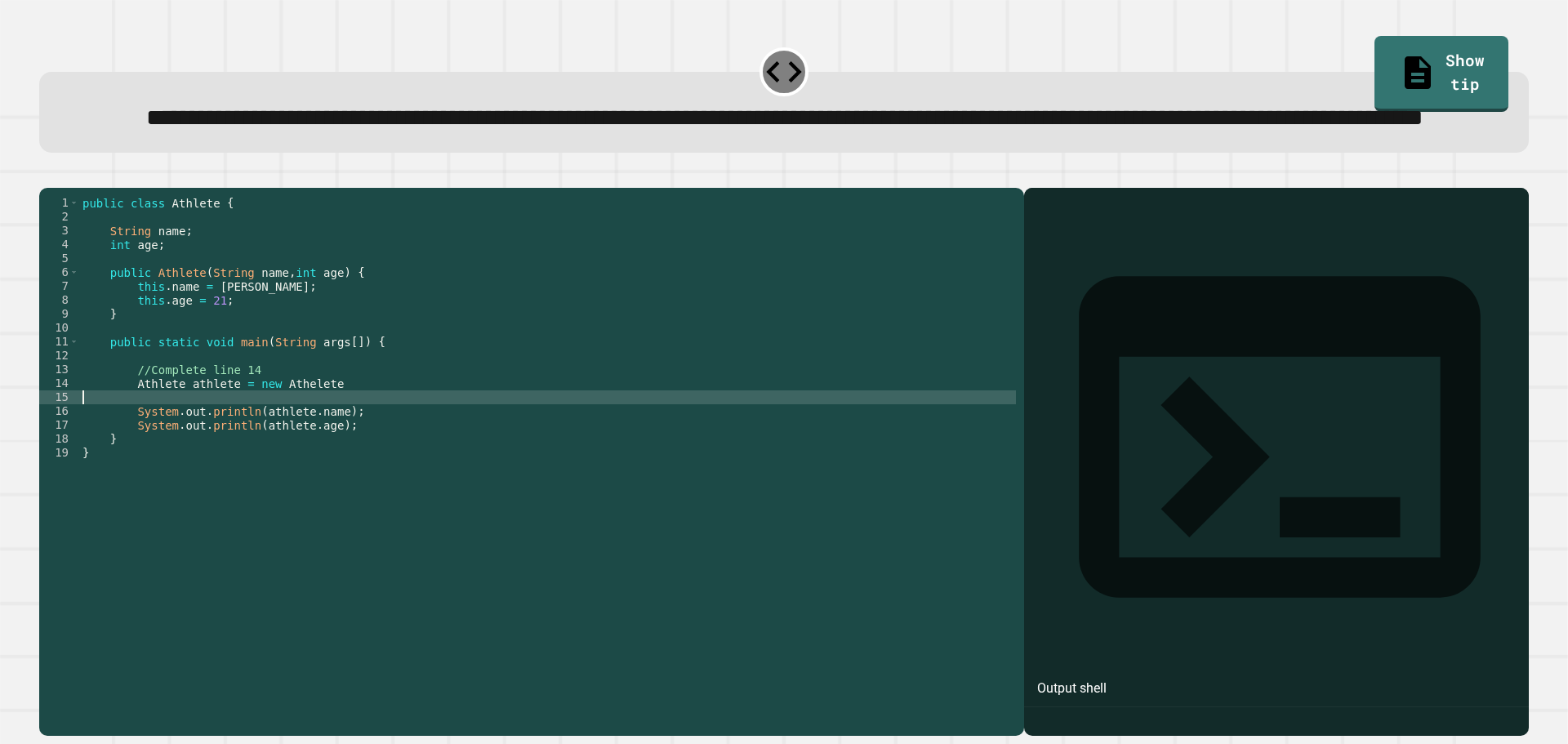
click at [276, 458] on div "public class Athlete { String name ; int age ; public Athlete ( String name , i…" at bounding box center [547, 425] width 937 height 458
click at [542, 414] on div "public class Athlete { String name ; int age ; public Athlete ( String name , i…" at bounding box center [547, 425] width 937 height 458
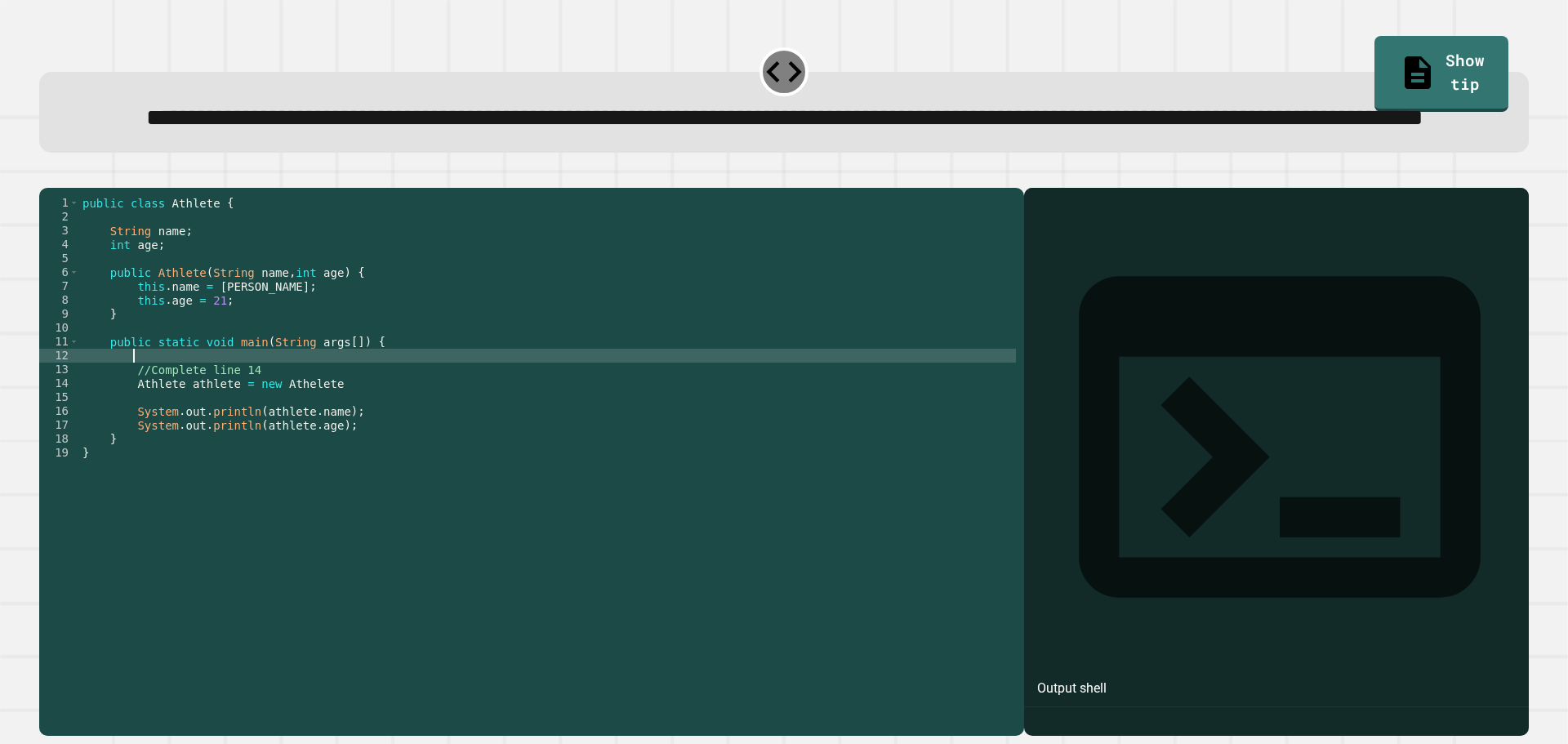
click at [48, 175] on icon "button" at bounding box center [48, 175] width 0 height 0
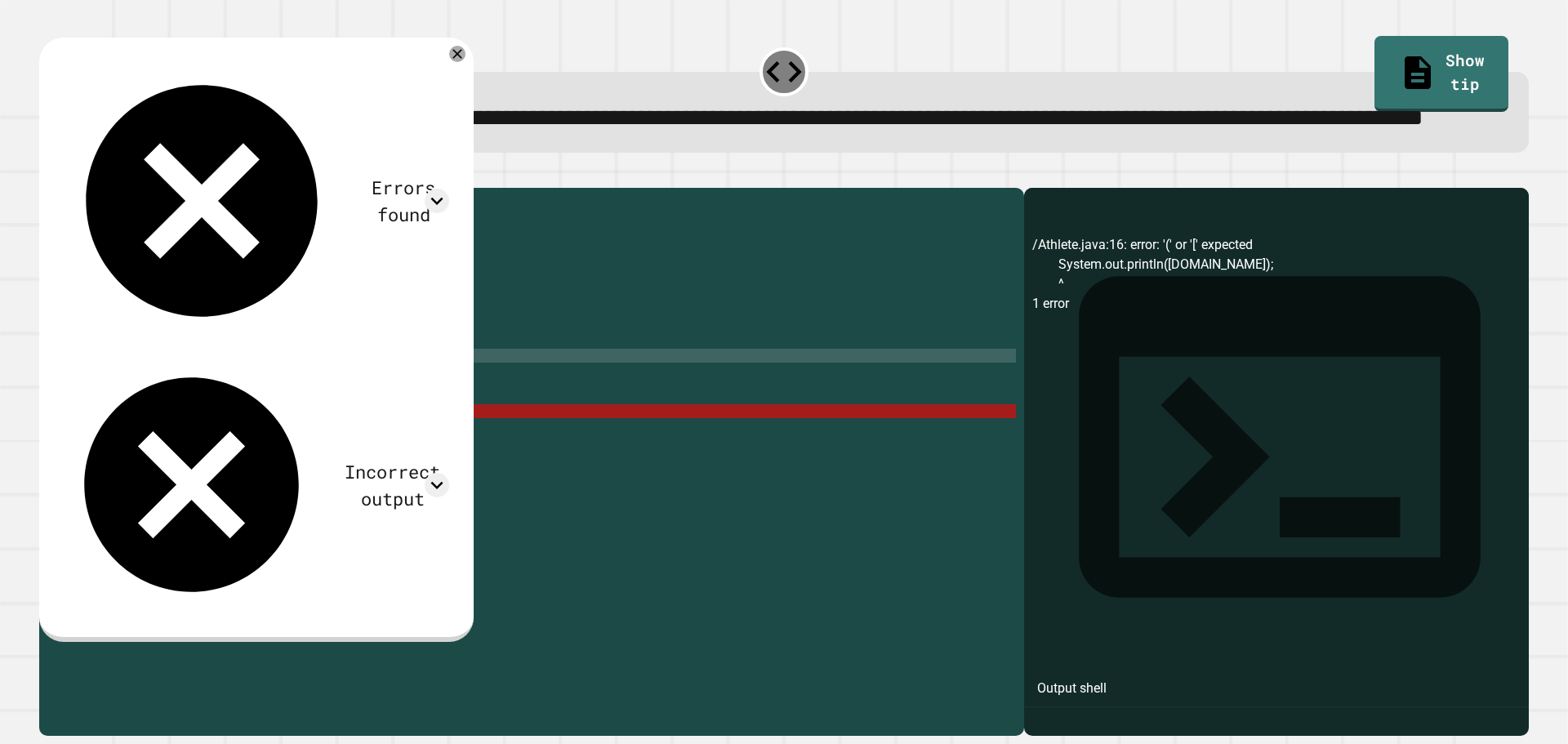
click at [297, 447] on div "public class Athlete { String name ; int age ; public Athlete ( String name , i…" at bounding box center [547, 425] width 937 height 458
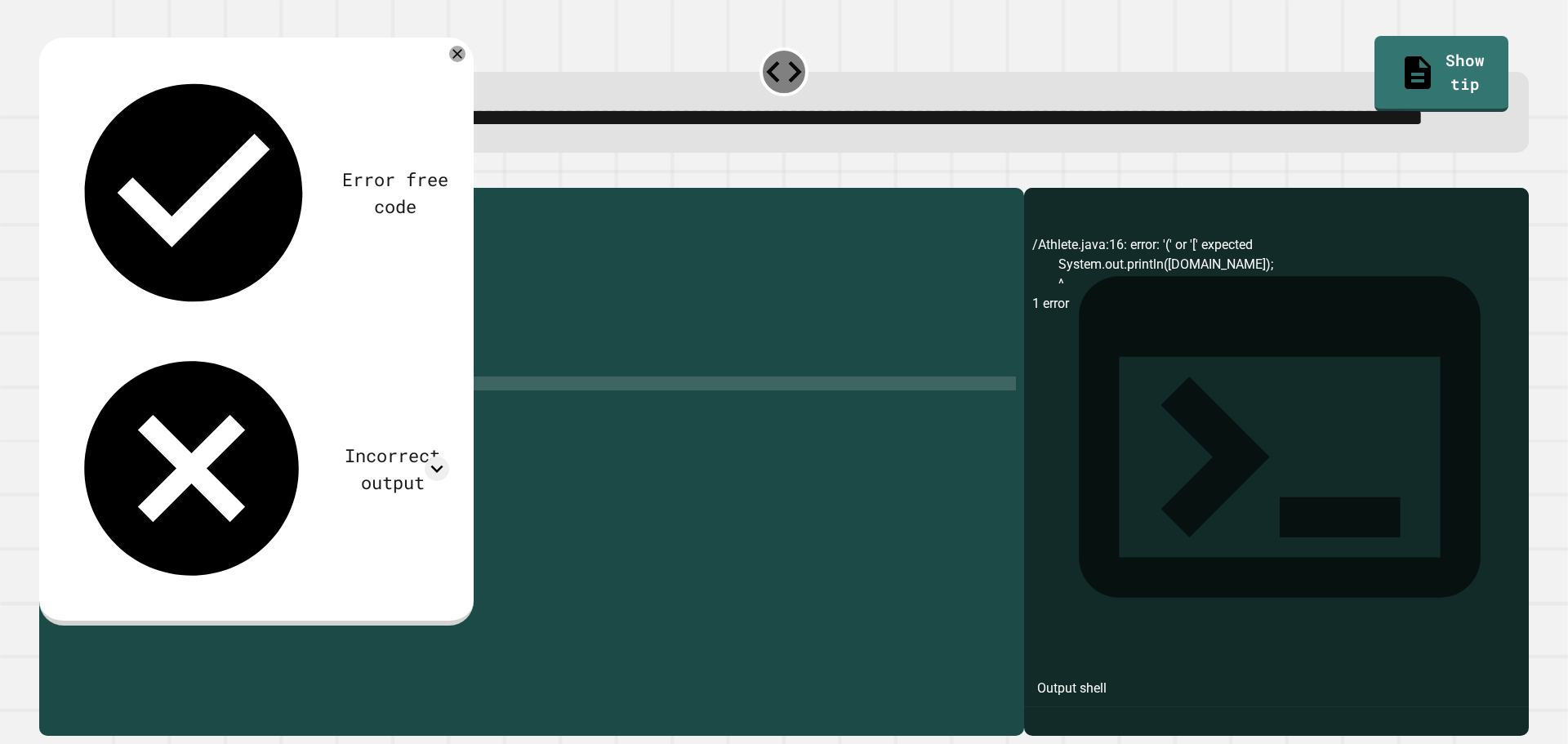
click at [48, 175] on icon "button" at bounding box center [48, 175] width 0 height 0
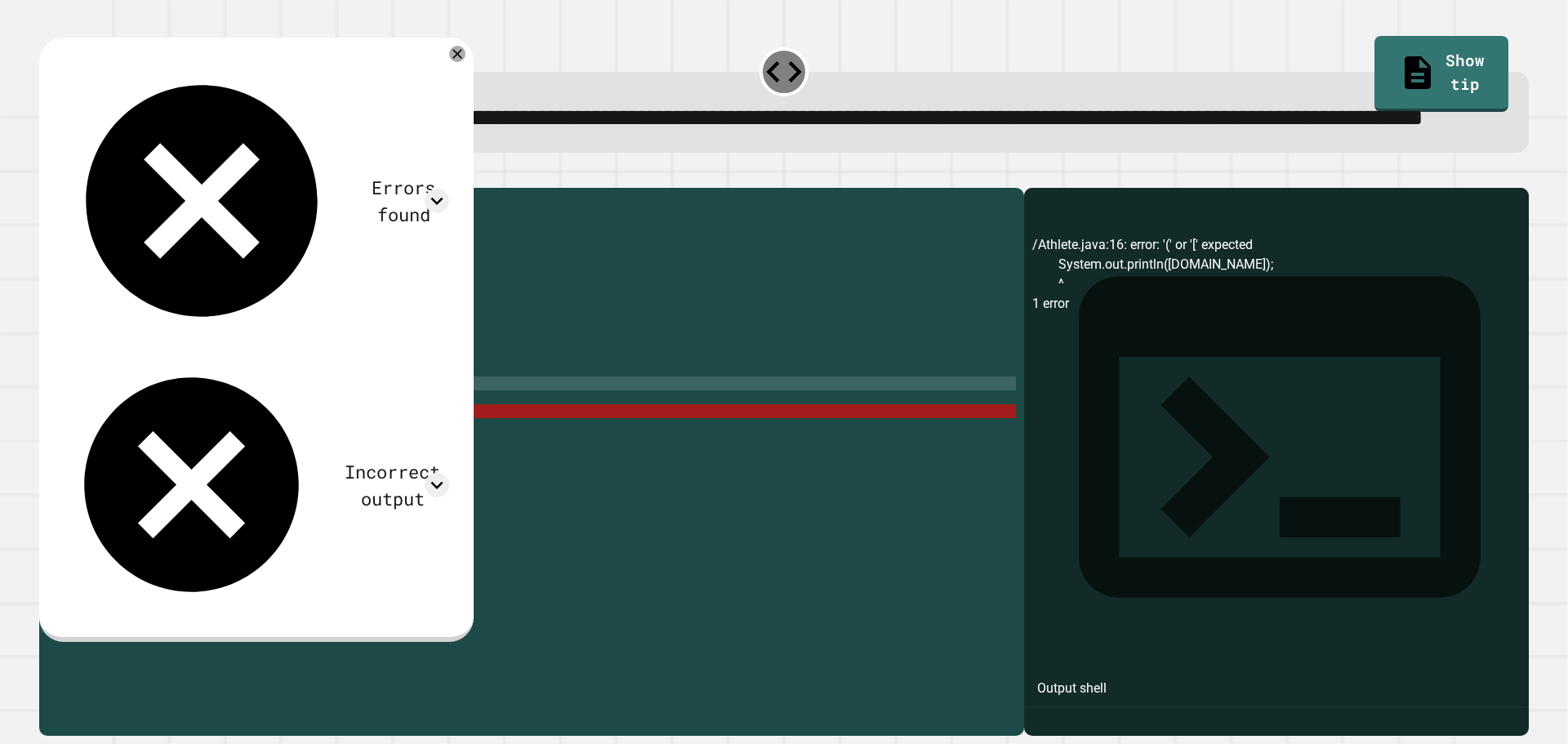
click at [624, 188] on div at bounding box center [784, 178] width 1490 height 20
click at [351, 450] on div "public class Athlete { String name ; int age ; public Athlete ( String name , i…" at bounding box center [547, 425] width 937 height 458
click at [48, 175] on button "button" at bounding box center [48, 175] width 0 height 0
click at [336, 446] on div "public class Athlete { String name ; int age ; public Athlete ( String name , i…" at bounding box center [547, 425] width 937 height 458
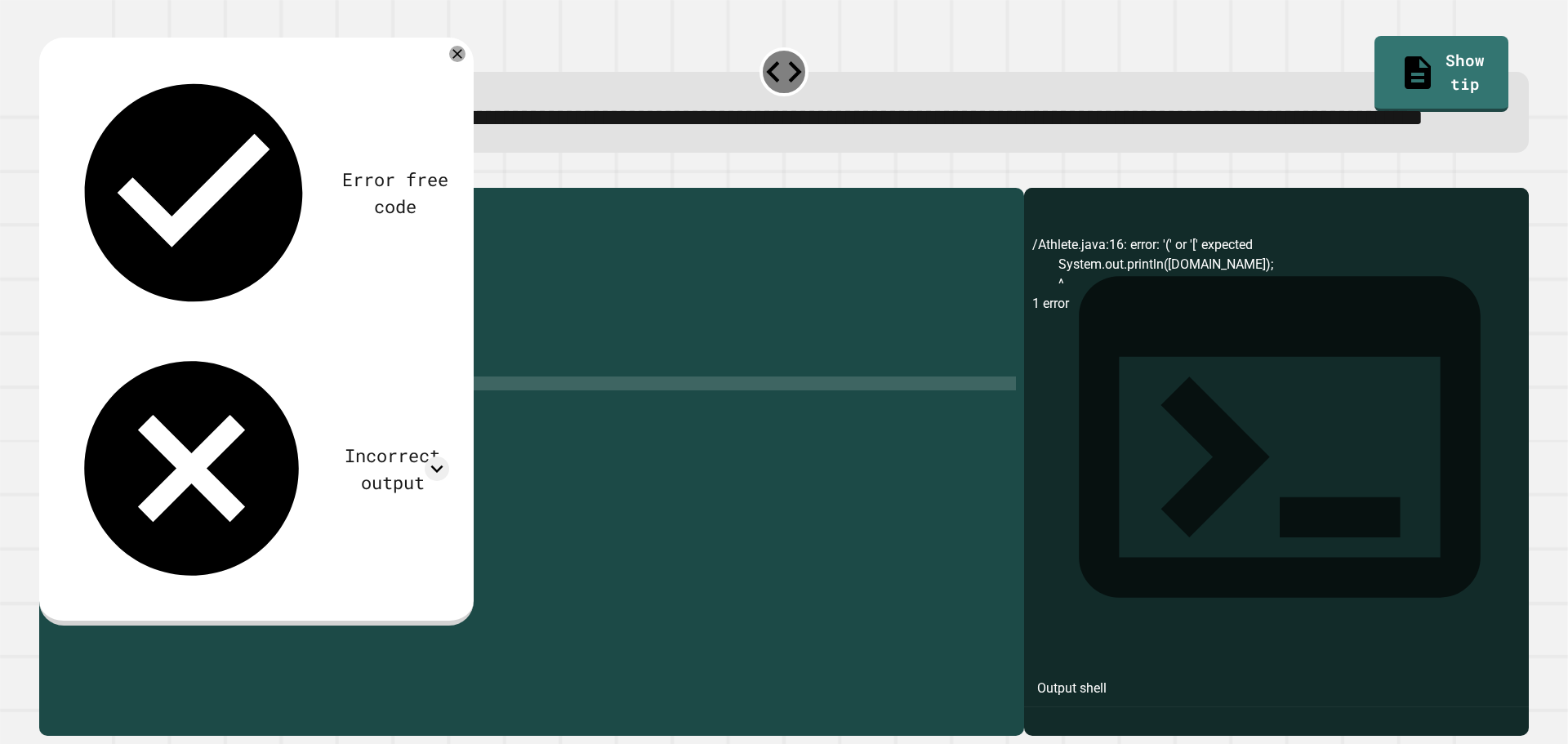
scroll to position [0, 19]
type textarea "**********"
click at [48, 175] on icon "button" at bounding box center [48, 175] width 0 height 0
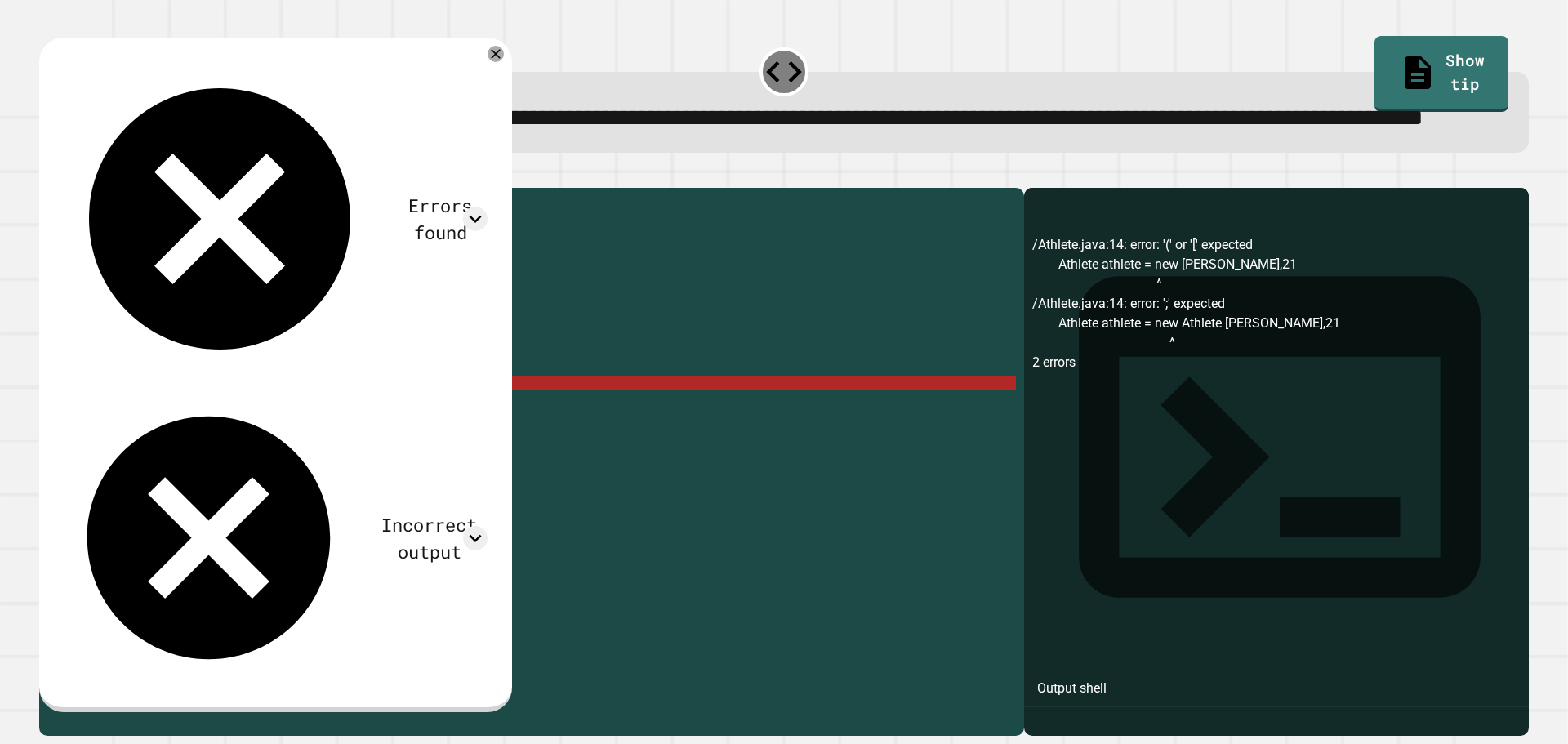
click at [272, 450] on div "public class Athlete { String name ; int age ; public Athlete ( String name , i…" at bounding box center [547, 425] width 937 height 458
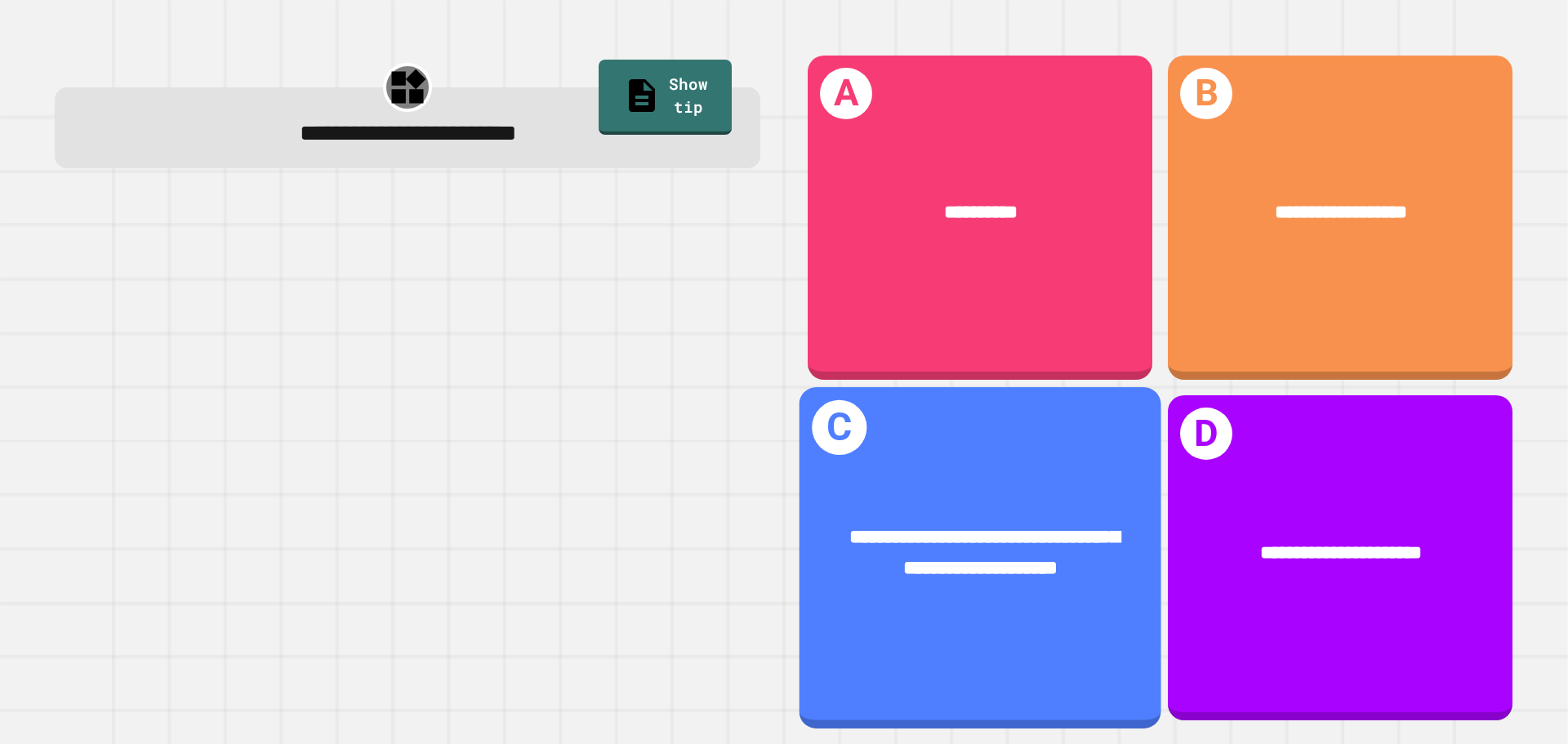
click at [947, 560] on span "**********" at bounding box center [984, 552] width 271 height 50
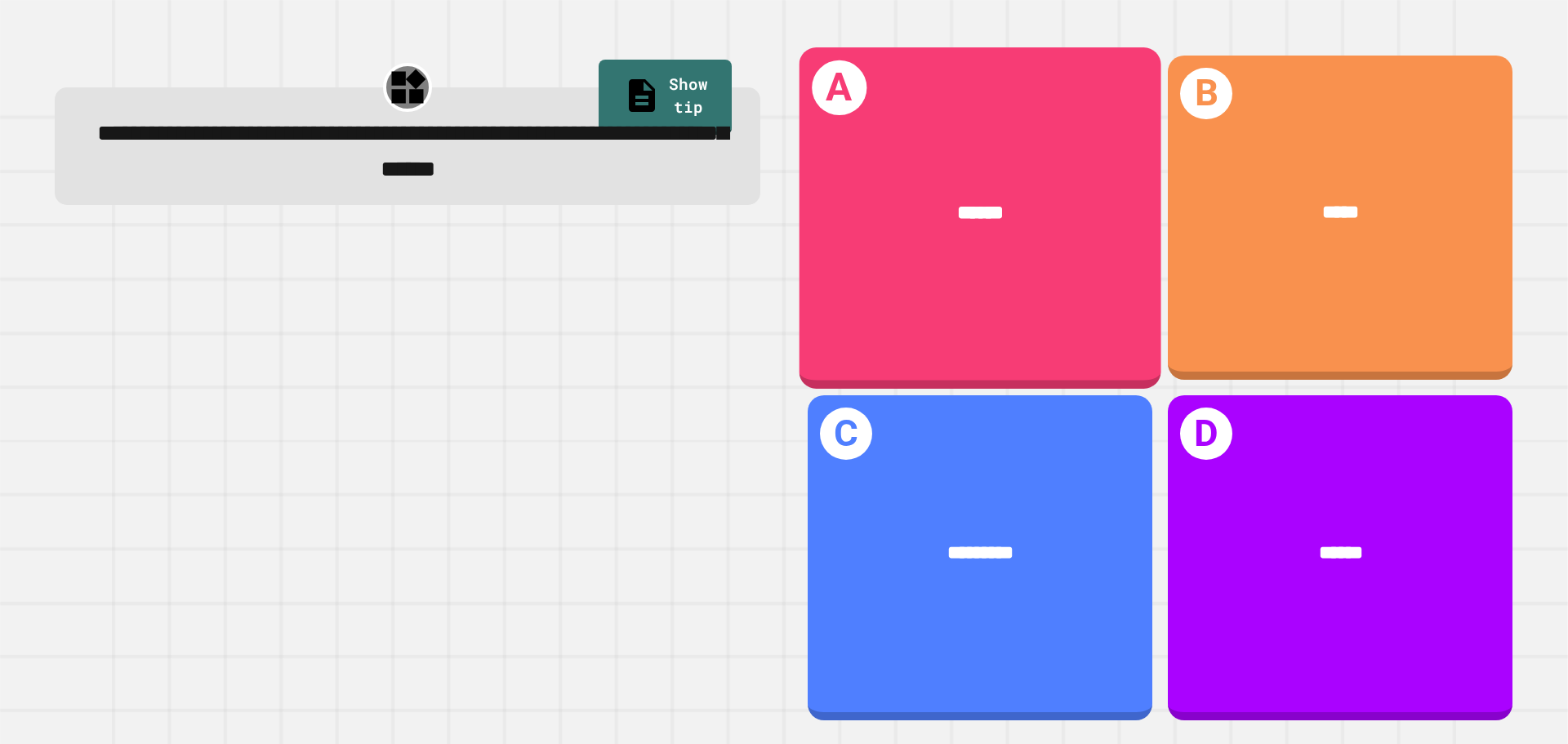
click at [874, 245] on div "******" at bounding box center [980, 213] width 362 height 109
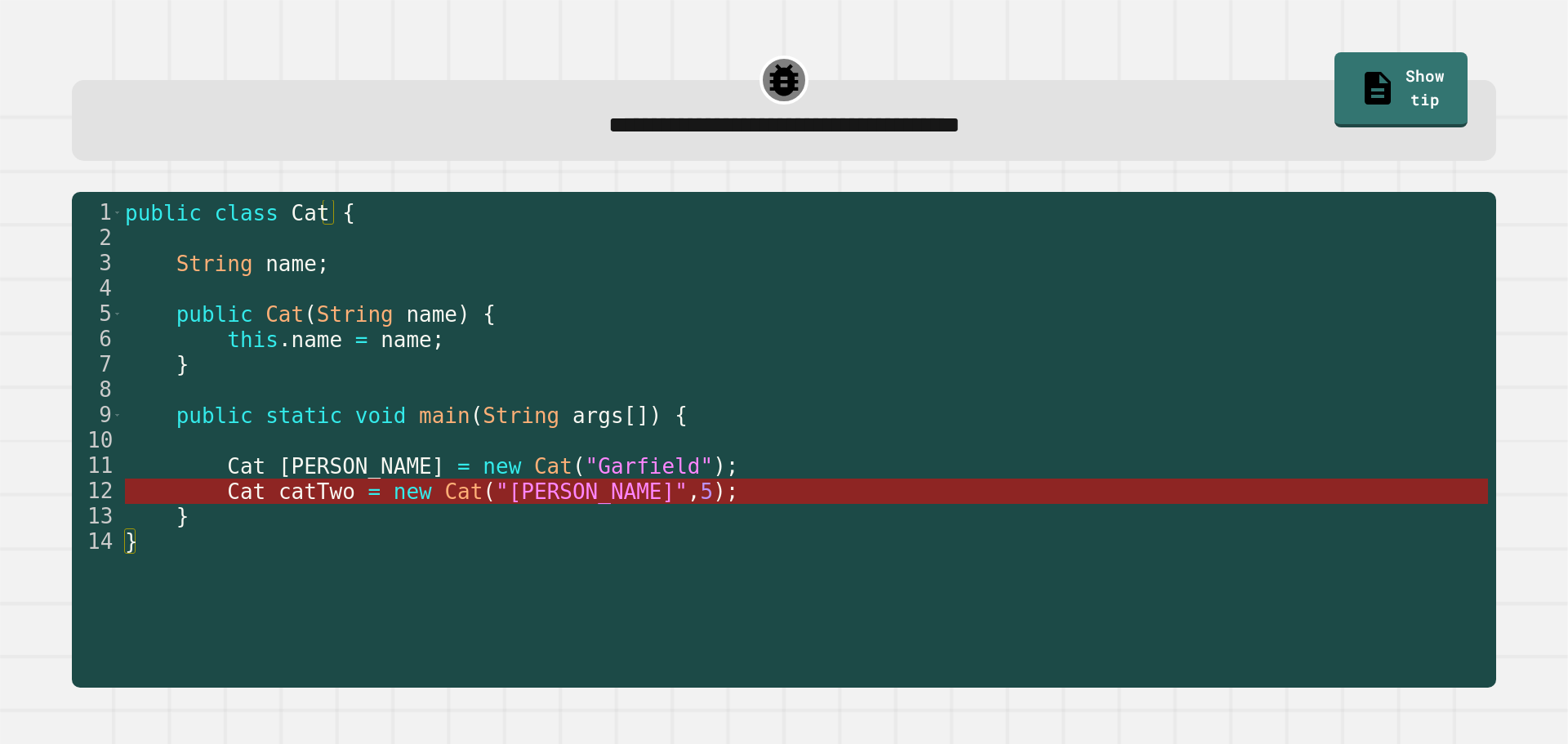
click at [402, 497] on span "new" at bounding box center [413, 492] width 38 height 24
